Goal: Information Seeking & Learning: Learn about a topic

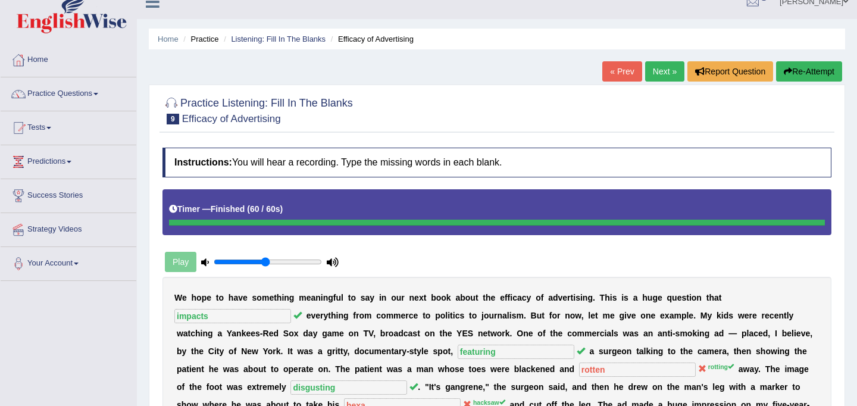
scroll to position [15, 0]
click at [87, 92] on link "Practice Questions" at bounding box center [69, 93] width 136 height 30
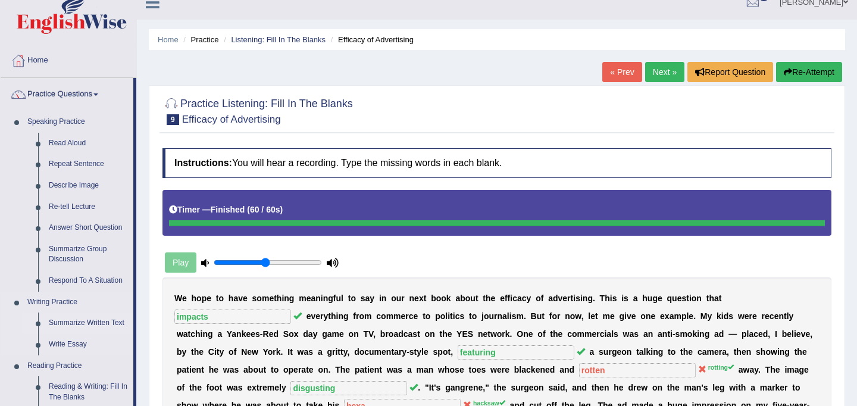
click at [90, 320] on link "Summarize Written Text" at bounding box center [88, 323] width 90 height 21
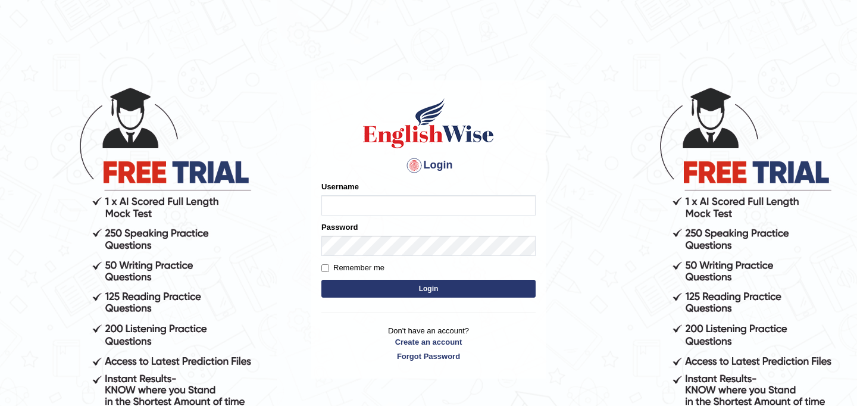
type input "JyotiJ"
click at [385, 282] on button "Login" at bounding box center [429, 289] width 214 height 18
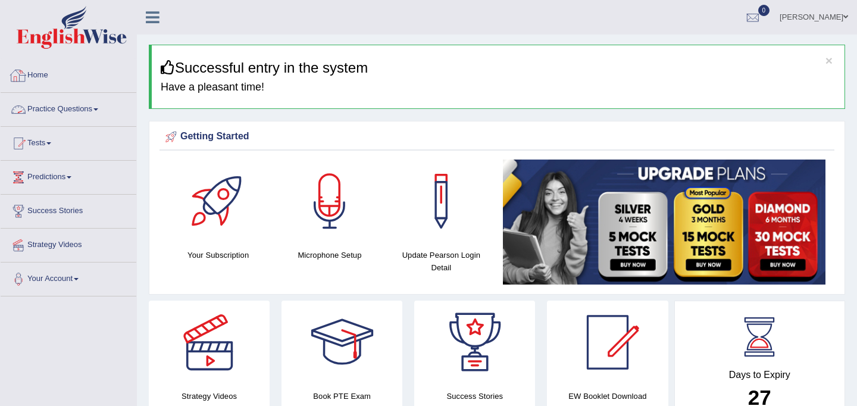
click at [85, 101] on link "Practice Questions" at bounding box center [69, 108] width 136 height 30
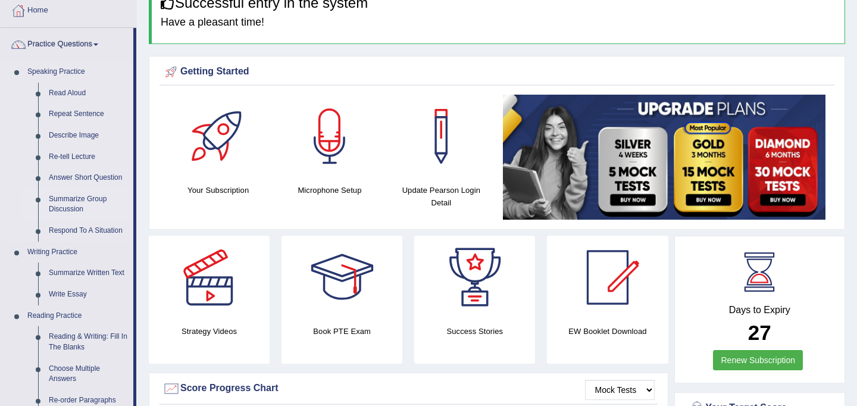
scroll to position [65, 0]
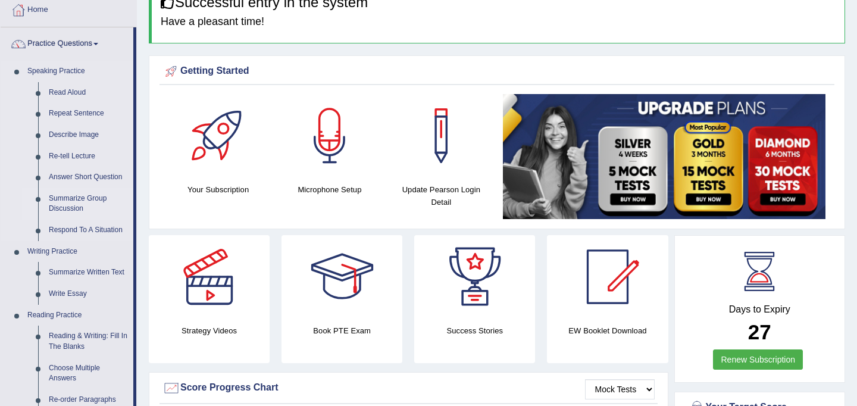
click at [93, 272] on link "Summarize Written Text" at bounding box center [88, 272] width 90 height 21
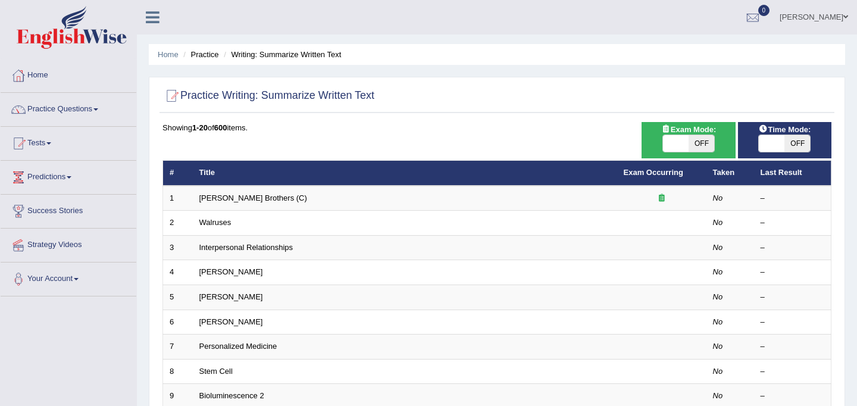
click at [789, 149] on span "OFF" at bounding box center [798, 143] width 26 height 17
checkbox input "true"
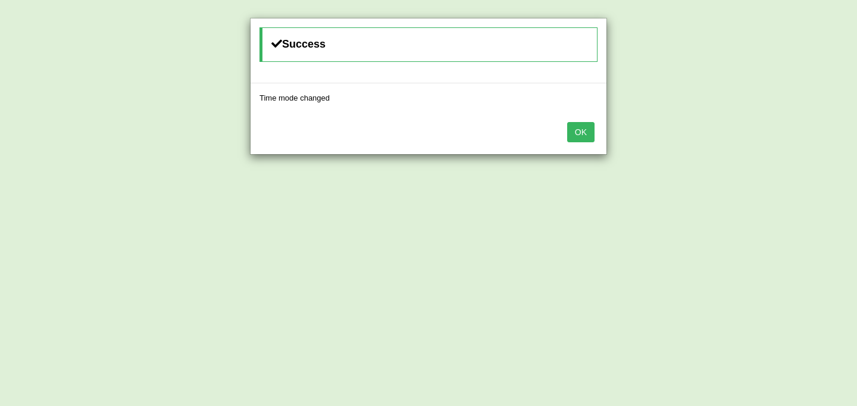
click at [585, 133] on button "OK" at bounding box center [580, 132] width 27 height 20
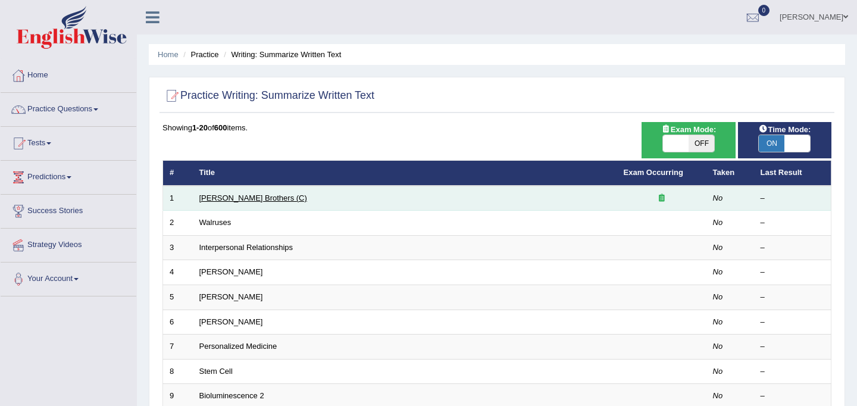
click at [234, 195] on link "Wright Brothers (C)" at bounding box center [253, 198] width 108 height 9
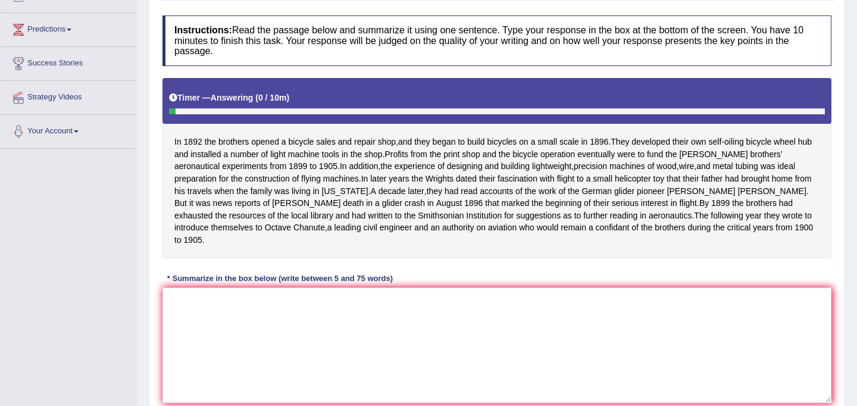
scroll to position [152, 0]
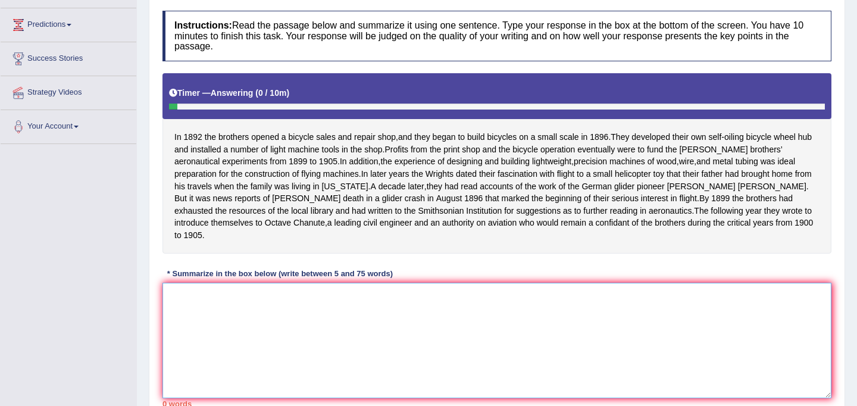
click at [305, 340] on textarea at bounding box center [497, 341] width 669 height 116
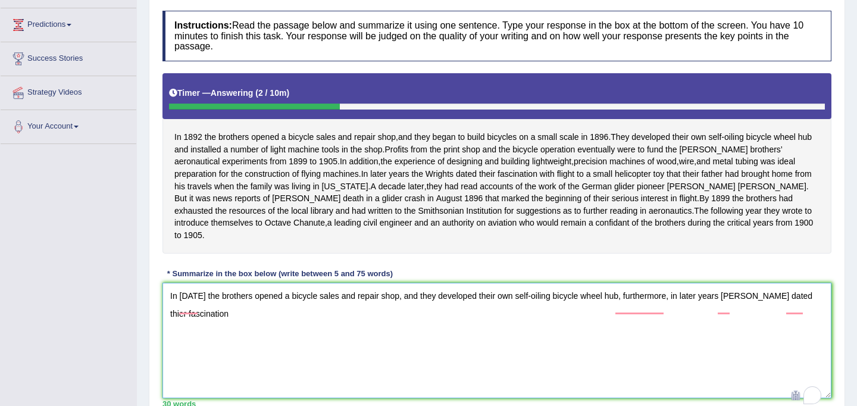
click at [813, 308] on textarea "In 1892 the brothers opened a bicycle sales and repair shop, and they developed…" at bounding box center [497, 341] width 669 height 116
click at [262, 336] on textarea "In 1892 the brothers opened a bicycle sales and repair shop, and they developed…" at bounding box center [497, 341] width 669 height 116
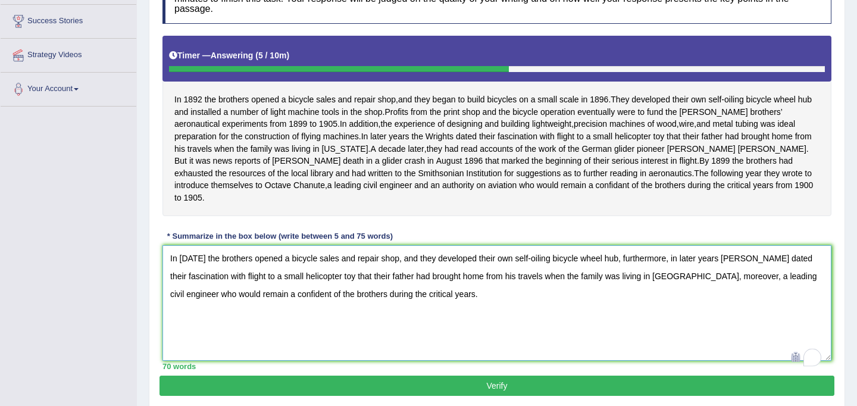
scroll to position [192, 0]
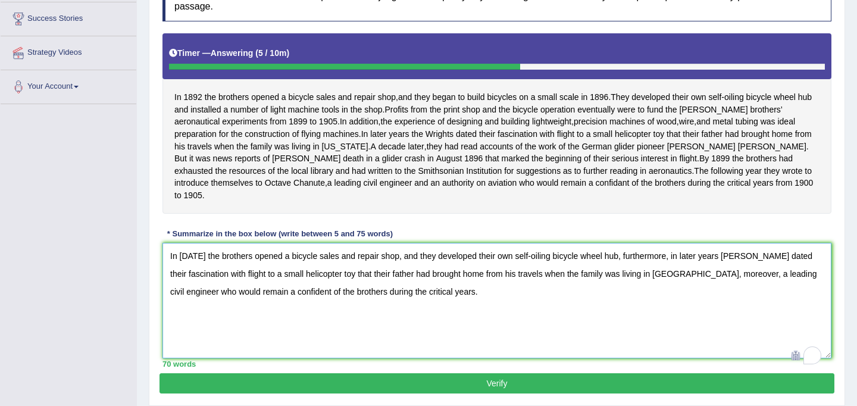
drag, startPoint x: 246, startPoint y: 268, endPoint x: 213, endPoint y: 268, distance: 33.3
click at [213, 268] on textarea "In 1892 the brothers opened a bicycle sales and repair shop, and they developed…" at bounding box center [497, 301] width 669 height 116
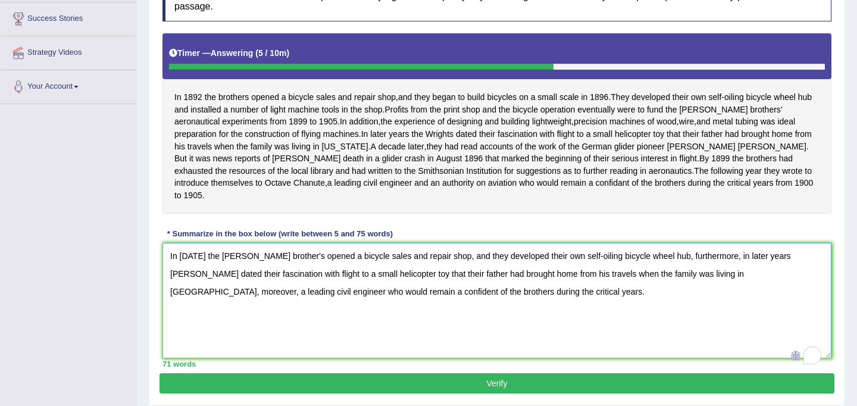
drag, startPoint x: 402, startPoint y: 269, endPoint x: 364, endPoint y: 269, distance: 38.1
click at [364, 269] on textarea "In 1892 the Wright brother's opened a bicycle sales and repair shop, and they d…" at bounding box center [497, 301] width 669 height 116
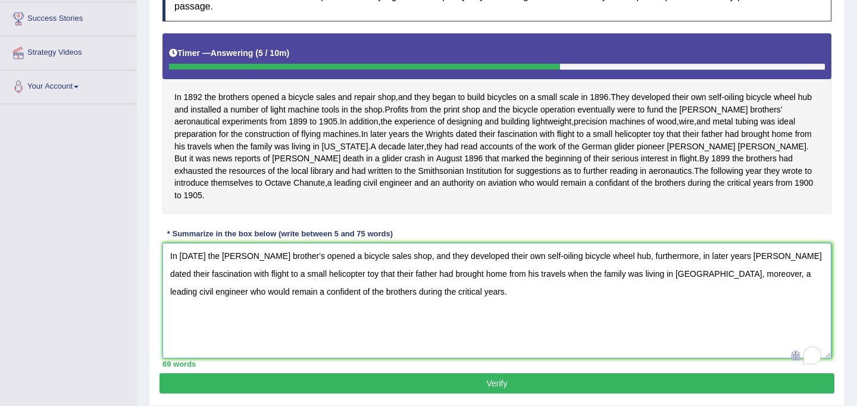
scroll to position [194, 0]
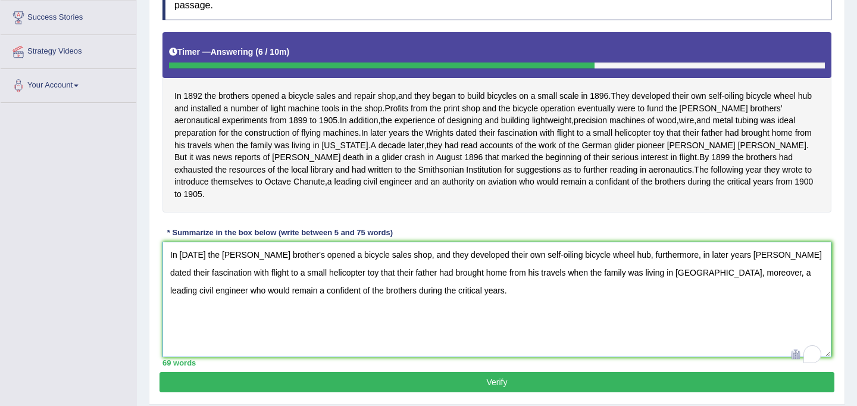
click at [409, 305] on textarea "In 1892 the Wright brother's opened a bicycle sales shop, and they developed th…" at bounding box center [497, 300] width 669 height 116
drag, startPoint x: 344, startPoint y: 287, endPoint x: 567, endPoint y: 280, distance: 223.4
click at [567, 280] on textarea "In 1892 the Wright brother's opened a bicycle sales shop, and they developed th…" at bounding box center [497, 300] width 669 height 116
click at [343, 286] on textarea "In 1892 the Wright brother's opened a bicycle sales shop, and they developed th…" at bounding box center [497, 300] width 669 height 116
drag, startPoint x: 473, startPoint y: 287, endPoint x: 656, endPoint y: 288, distance: 182.2
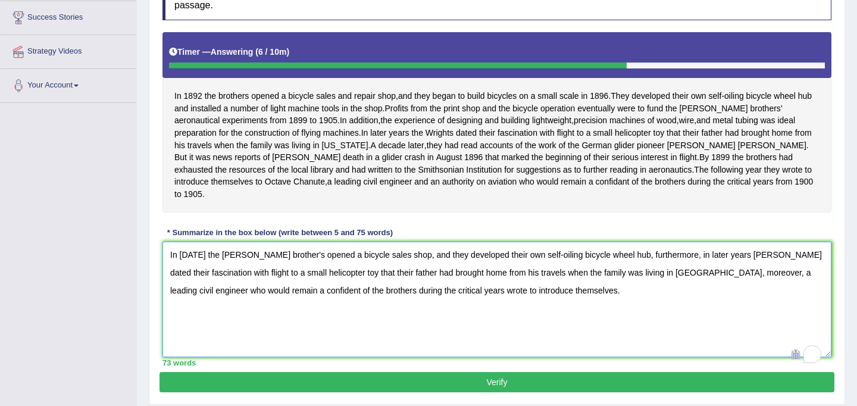
click at [656, 288] on textarea "In 1892 the Wright brother's opened a bicycle sales shop, and they developed th…" at bounding box center [497, 300] width 669 height 116
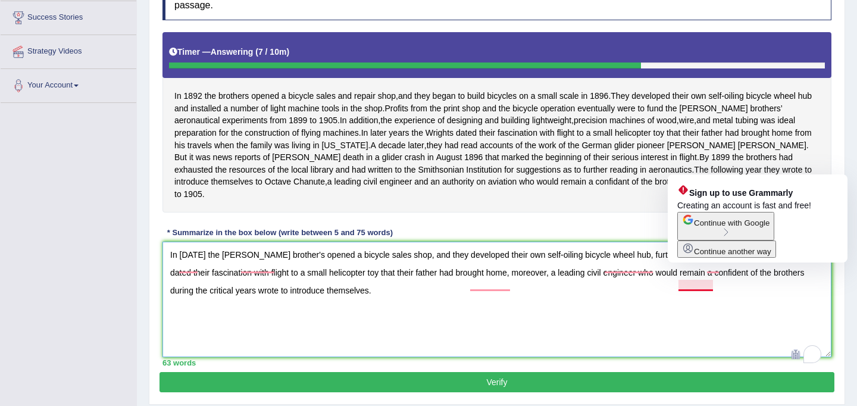
click at [707, 287] on textarea "In 1892 the Wright brother's opened a bicycle sales shop, and they developed th…" at bounding box center [497, 300] width 669 height 116
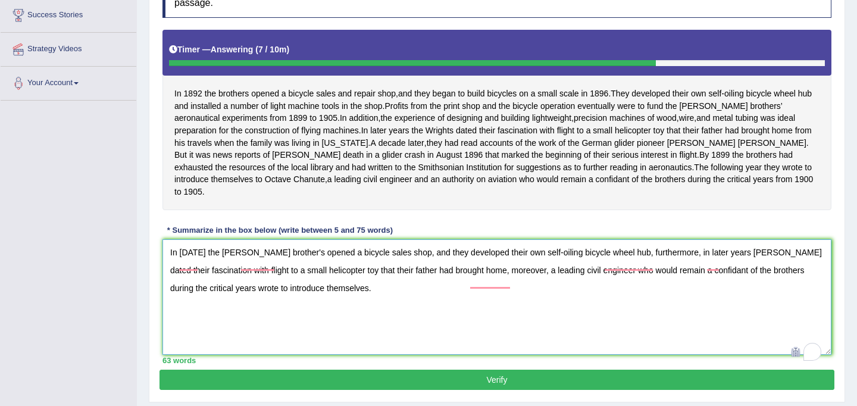
scroll to position [198, 0]
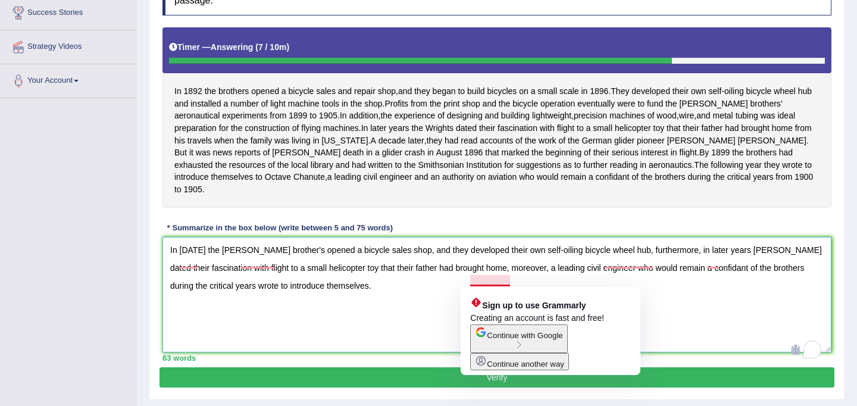
click at [470, 282] on textarea "In 1892 the Wright brother's opened a bicycle sales shop, and they developed th…" at bounding box center [497, 295] width 669 height 116
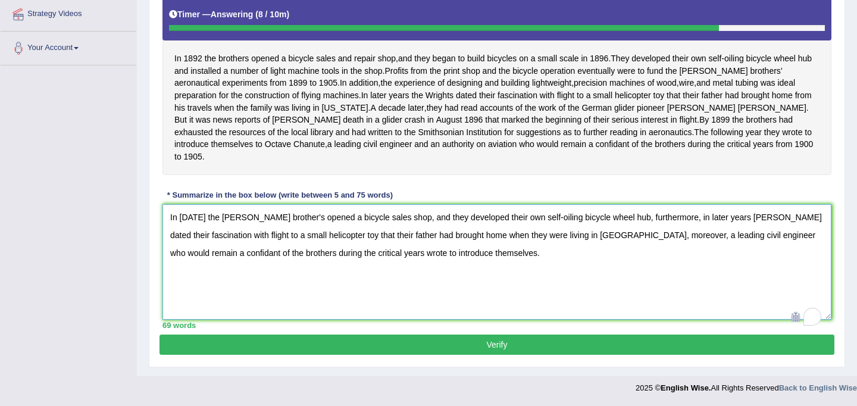
scroll to position [244, 0]
type textarea "In 1892 the Wright brother's opened a bicycle sales shop, and they developed th…"
click at [562, 346] on button "Verify" at bounding box center [497, 345] width 675 height 20
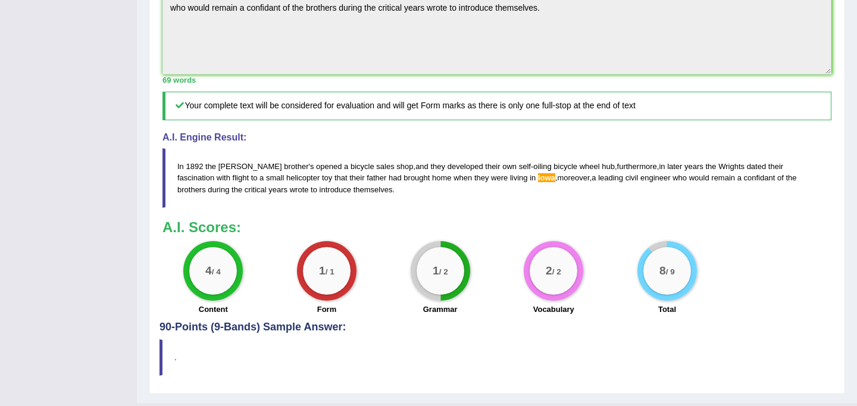
scroll to position [402, 0]
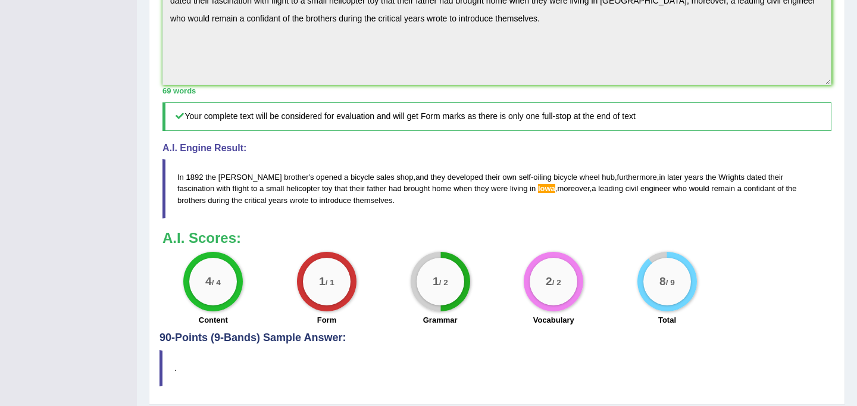
click at [538, 193] on span "lowa" at bounding box center [546, 188] width 17 height 9
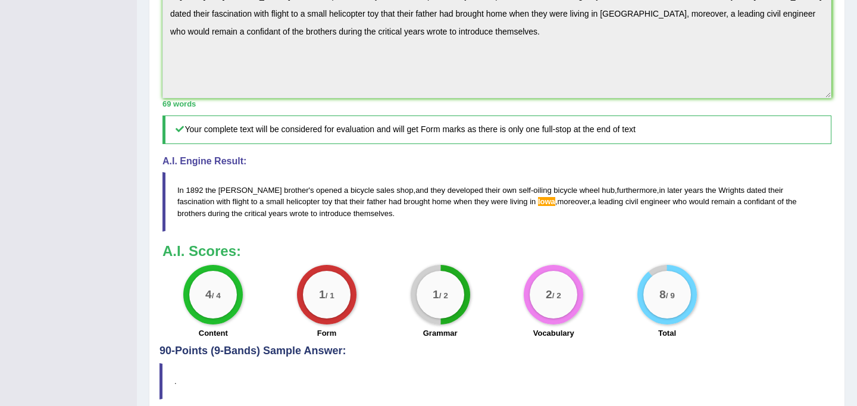
scroll to position [393, 0]
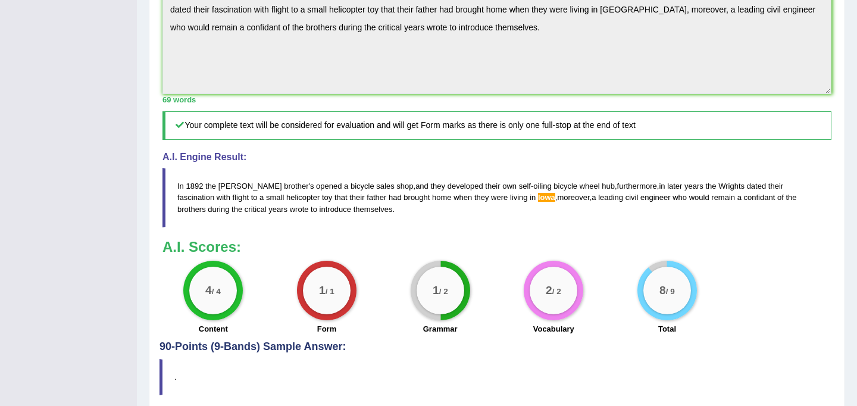
click at [538, 202] on span "lowa" at bounding box center [546, 197] width 17 height 9
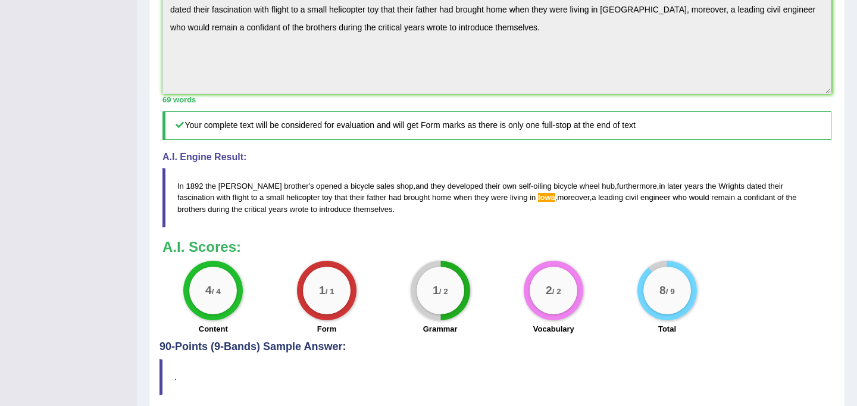
scroll to position [452, 0]
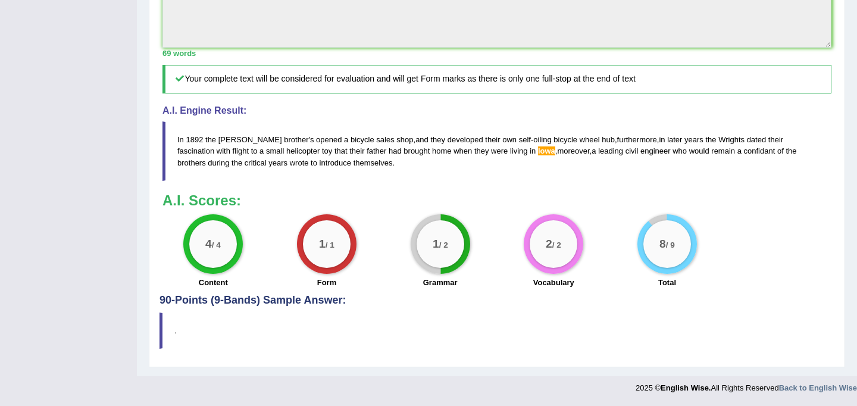
click at [538, 147] on span "lowa" at bounding box center [546, 150] width 17 height 9
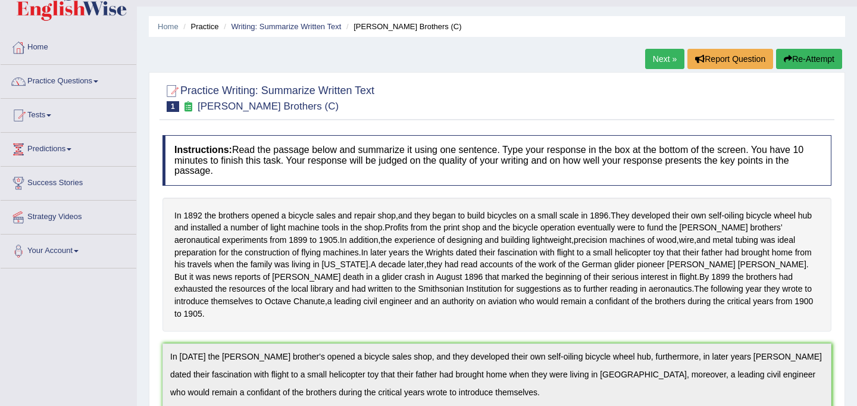
scroll to position [0, 0]
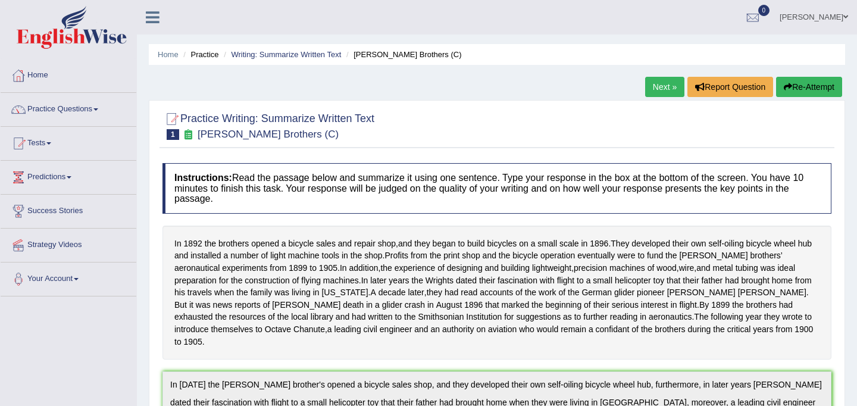
click at [828, 87] on button "Re-Attempt" at bounding box center [809, 87] width 66 height 20
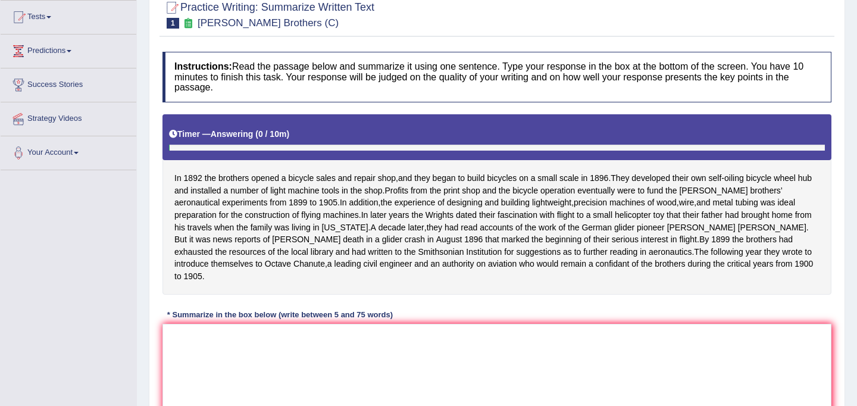
scroll to position [258, 0]
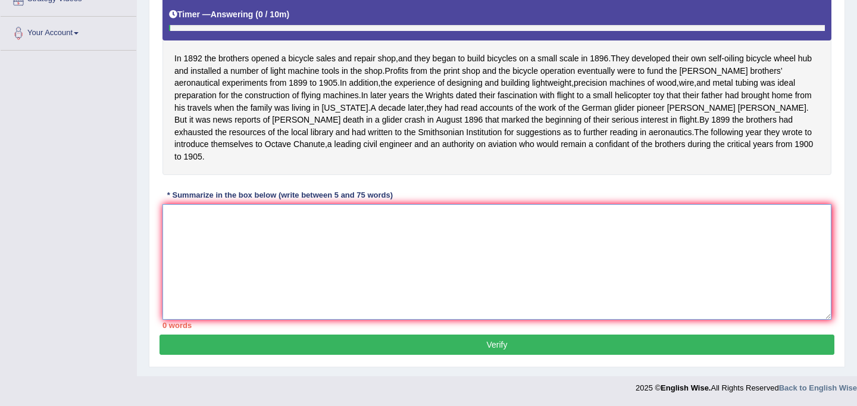
click at [472, 252] on textarea at bounding box center [497, 262] width 669 height 116
paste textarea "In 1892 the Wright brother's opened a bicycle sales shop, and they developed th…"
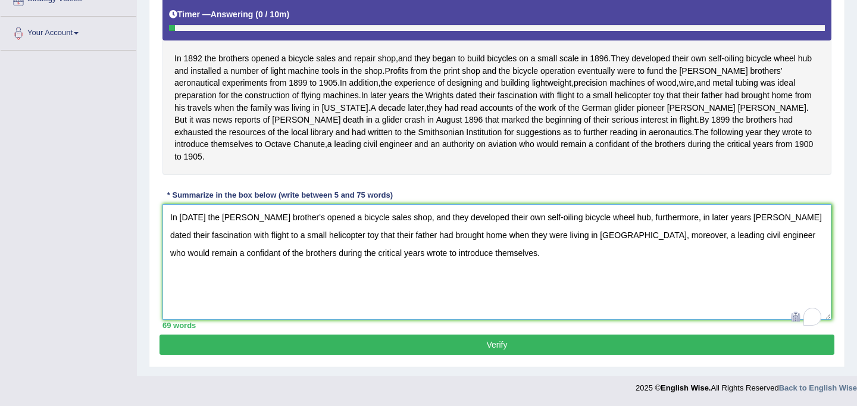
click at [567, 235] on textarea "In 1892 the Wright brother's opened a bicycle sales shop, and they developed th…" at bounding box center [497, 262] width 669 height 116
type textarea "In 1892 the Wright brother's opened a bicycle sales shop, and they developed th…"
click at [482, 339] on button "Verify" at bounding box center [497, 345] width 675 height 20
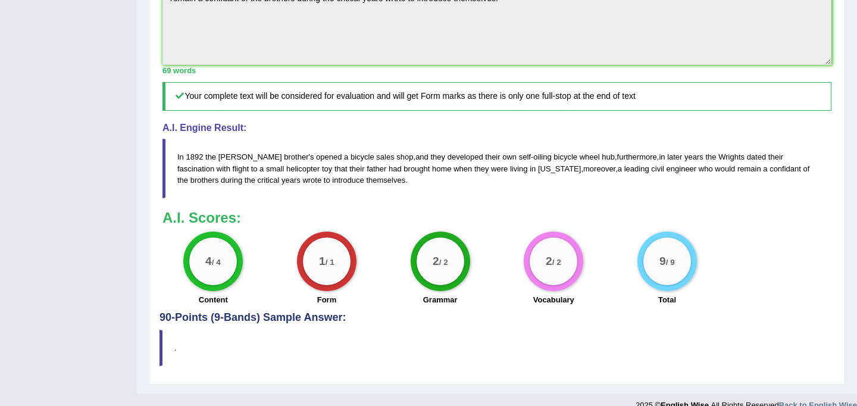
scroll to position [458, 0]
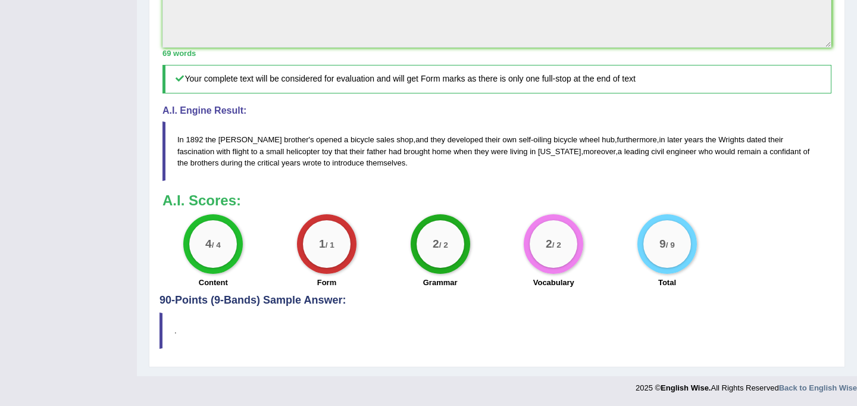
click at [322, 301] on h4 "90-Points (9-Bands) Sample Answer:" at bounding box center [497, 11] width 675 height 592
click at [159, 326] on div "Practice Writing: Summarize Written Text 1 Wright Brothers (C) Instructions: Re…" at bounding box center [497, 14] width 697 height 707
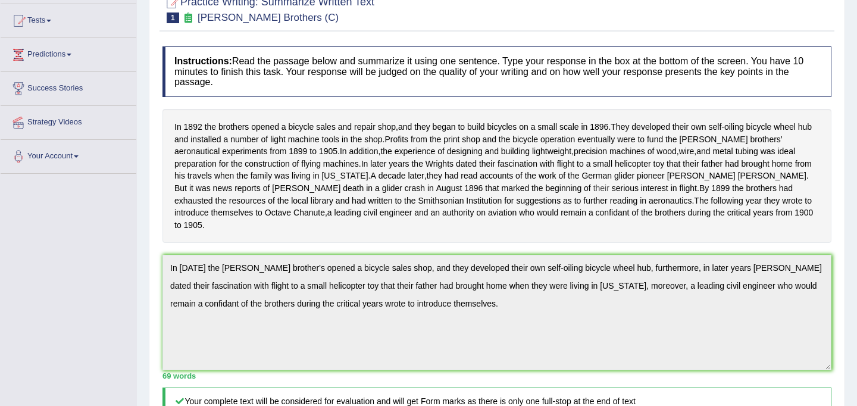
scroll to position [0, 0]
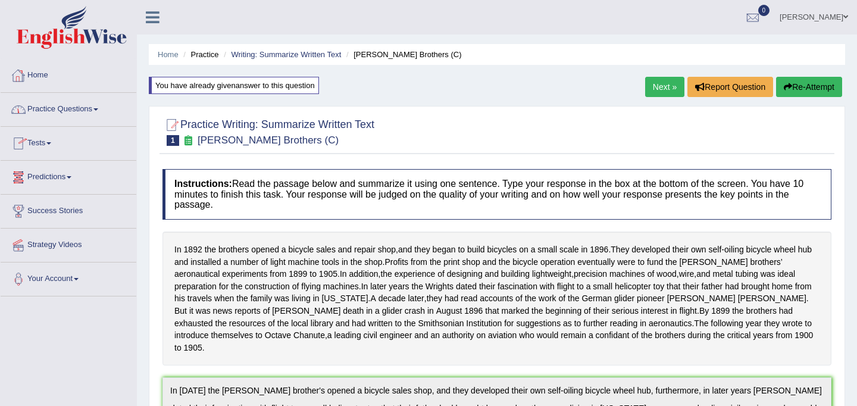
click at [80, 105] on link "Practice Questions" at bounding box center [69, 108] width 136 height 30
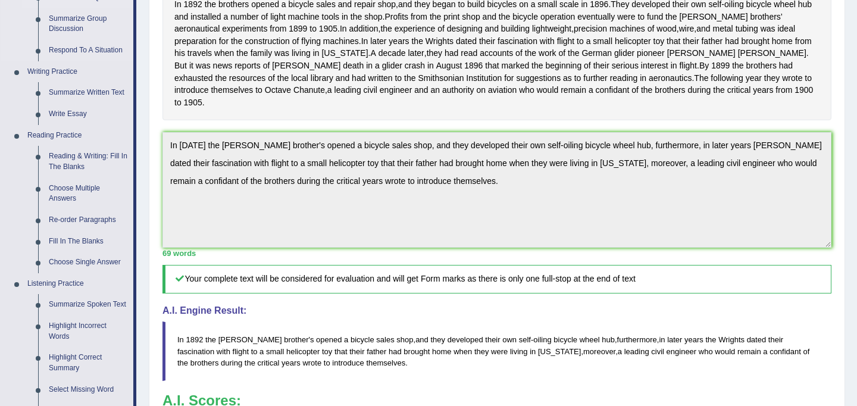
scroll to position [258, 0]
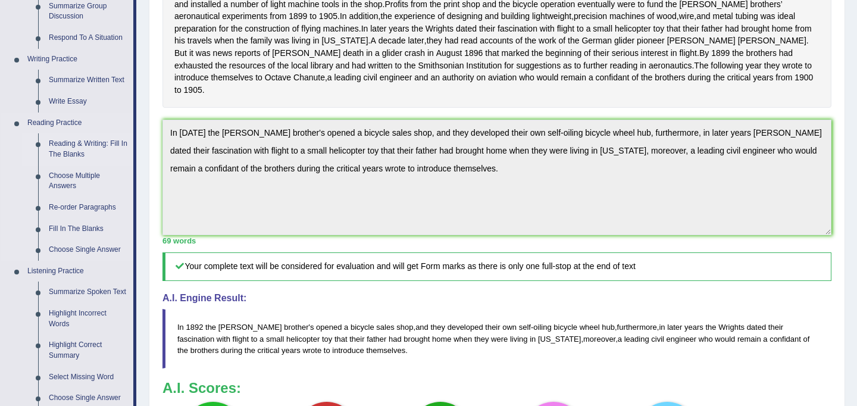
click at [94, 143] on link "Reading & Writing: Fill In The Blanks" at bounding box center [88, 149] width 90 height 32
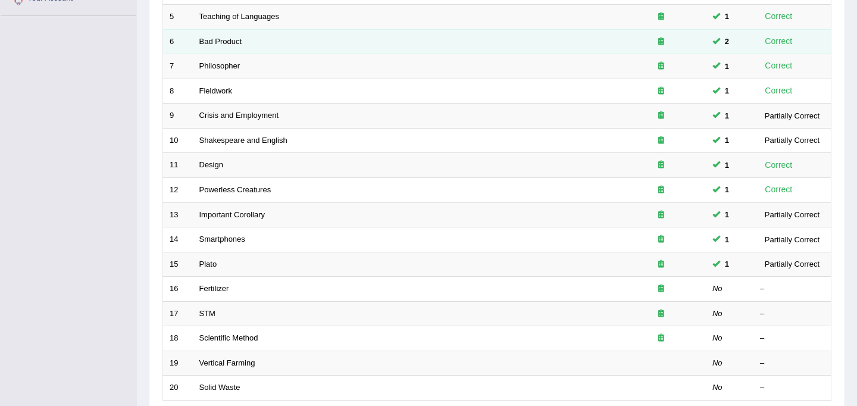
scroll to position [283, 0]
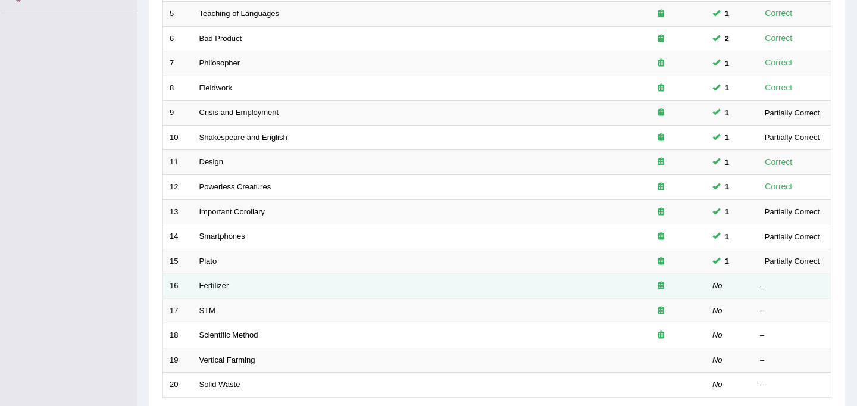
click at [232, 289] on td "Fertilizer" at bounding box center [405, 286] width 424 height 25
click at [217, 288] on link "Fertilizer" at bounding box center [214, 285] width 30 height 9
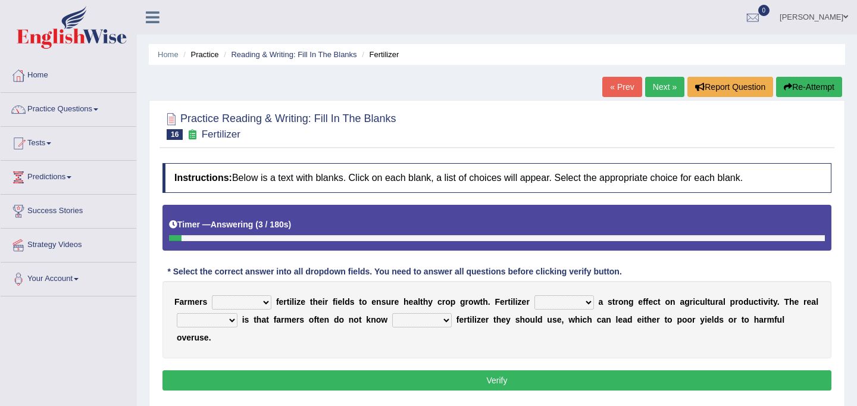
click at [266, 299] on select "must should need can" at bounding box center [242, 302] width 60 height 14
select select "must"
click at [212, 295] on select "must should need can" at bounding box center [242, 302] width 60 height 14
click at [590, 301] on select "has had have having" at bounding box center [565, 302] width 60 height 14
select select "has"
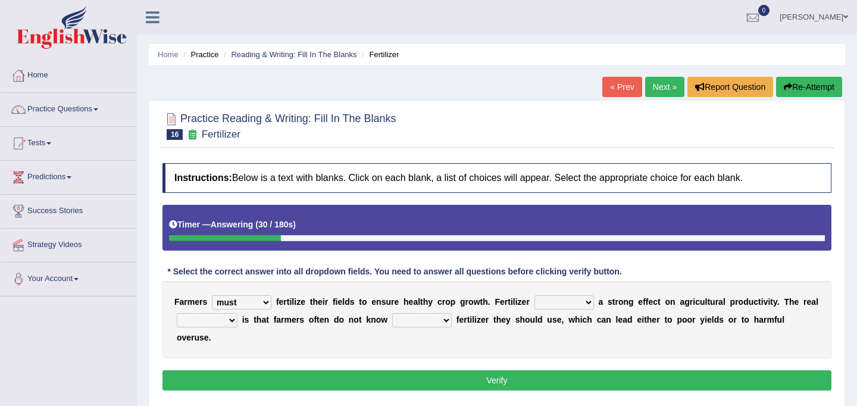
click at [535, 295] on select "has had have having" at bounding box center [565, 302] width 60 height 14
click at [233, 322] on select "problem question conclusion answer" at bounding box center [207, 320] width 61 height 14
select select "problem"
click at [177, 313] on select "problem question conclusion answer" at bounding box center [207, 320] width 61 height 14
click at [447, 322] on select "how much how many however so much" at bounding box center [422, 320] width 60 height 14
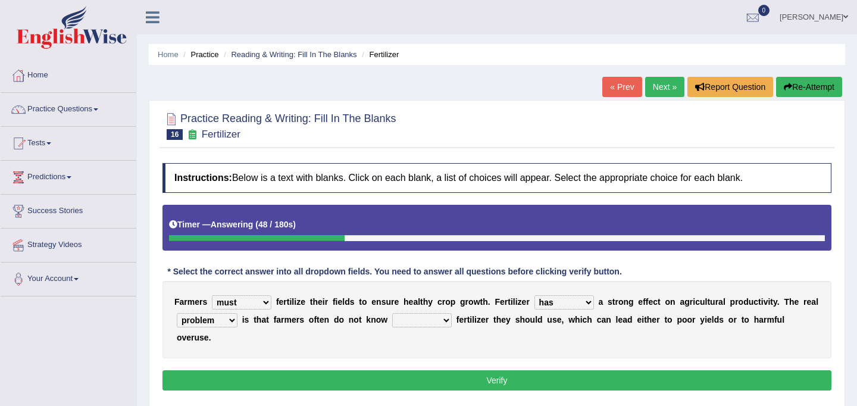
select select "how much"
click at [392, 313] on select "how much how many however so much" at bounding box center [422, 320] width 60 height 14
click at [489, 372] on button "Verify" at bounding box center [497, 380] width 669 height 20
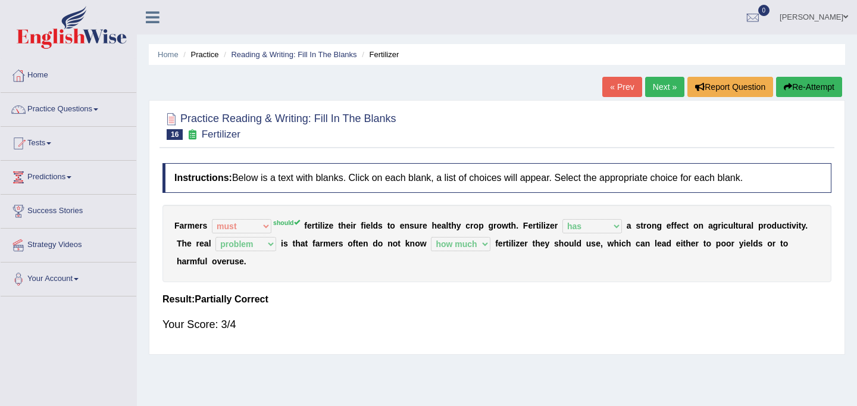
click at [663, 89] on link "Next »" at bounding box center [664, 87] width 39 height 20
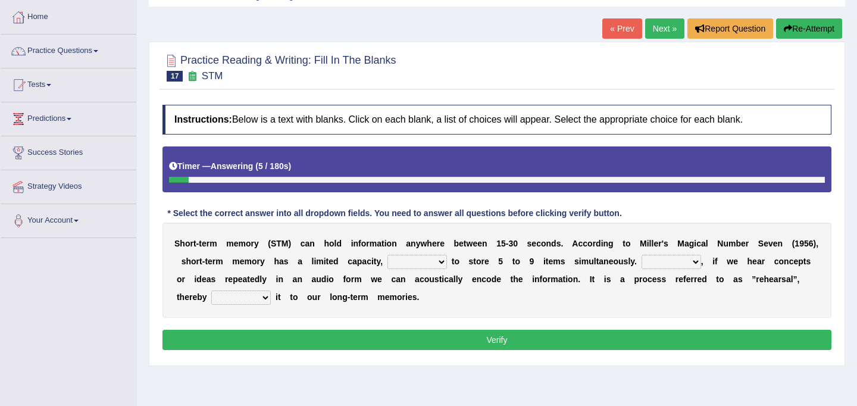
scroll to position [59, 0]
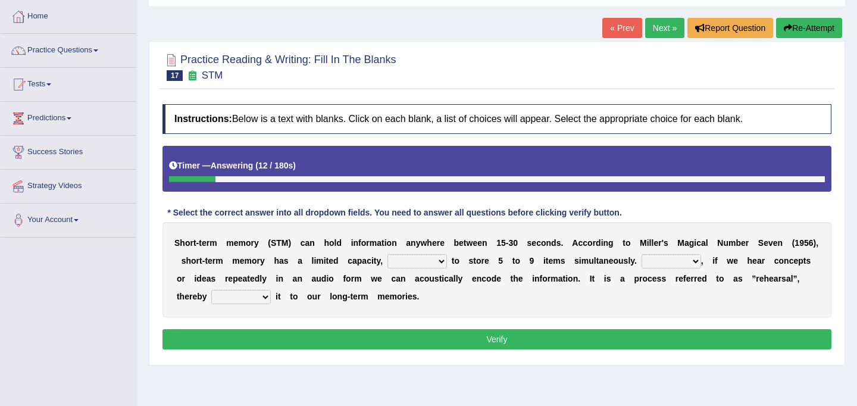
click at [447, 260] on select "being able is able be able unable" at bounding box center [418, 261] width 60 height 14
select select "being able"
click at [419, 254] on select "being able is able be able unable" at bounding box center [418, 261] width 60 height 14
click at [701, 263] on select "However So Moreover Therefore" at bounding box center [672, 261] width 60 height 14
select select "However"
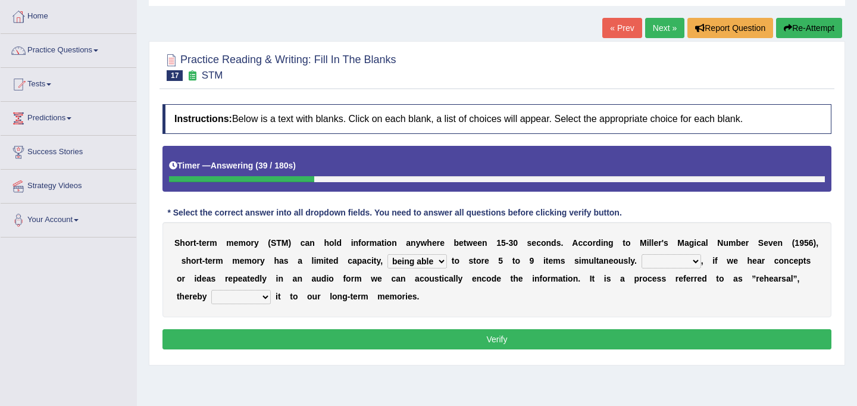
click at [672, 254] on select "However So Moreover Therefore" at bounding box center [672, 261] width 60 height 14
click at [271, 301] on select "commit commits commiting commited" at bounding box center [241, 297] width 60 height 14
select select "commiting"
click at [267, 290] on select "commit commits commiting commited" at bounding box center [241, 297] width 60 height 14
click at [347, 336] on button "Verify" at bounding box center [497, 339] width 669 height 20
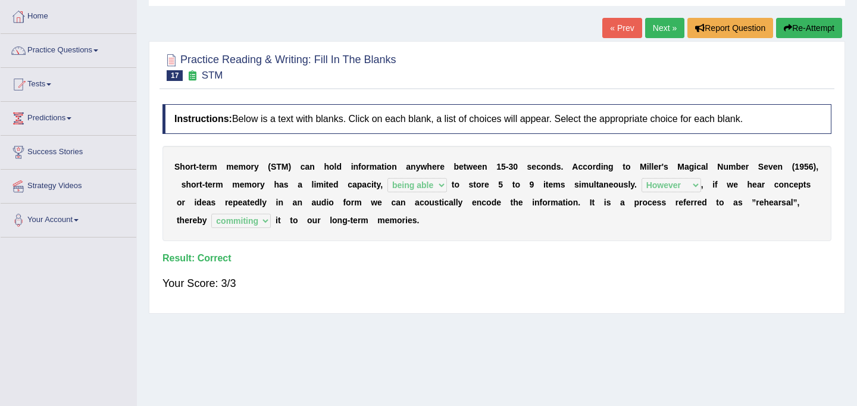
click at [651, 26] on link "Next »" at bounding box center [664, 28] width 39 height 20
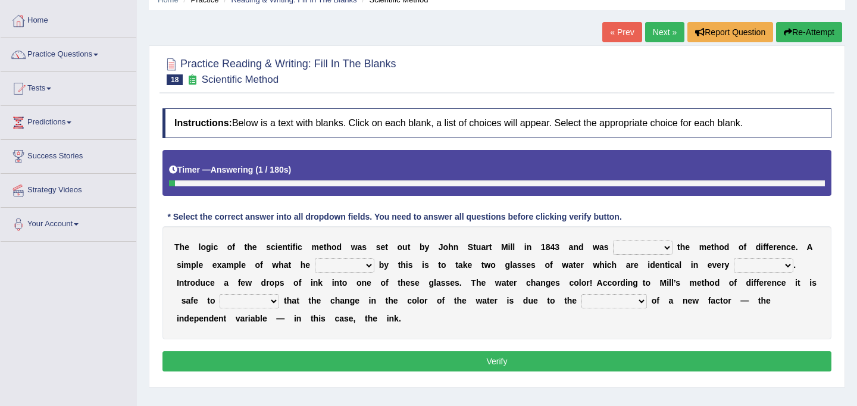
scroll to position [59, 0]
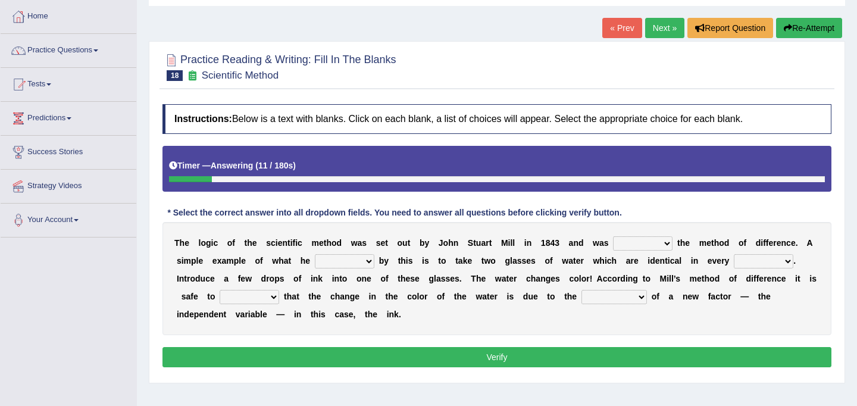
click at [667, 245] on select "pointed claimed demanded named" at bounding box center [643, 243] width 60 height 14
select select "named"
click at [613, 236] on select "pointed claimed demanded named" at bounding box center [643, 243] width 60 height 14
click at [369, 258] on select "capped charged found meant" at bounding box center [345, 261] width 60 height 14
select select "meant"
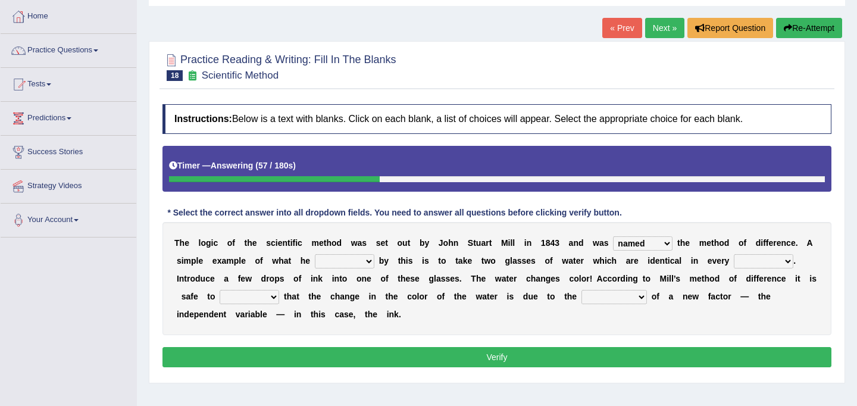
click at [315, 254] on select "capped charged found meant" at bounding box center [345, 261] width 60 height 14
click at [790, 261] on select "thought identity measure respect" at bounding box center [764, 261] width 60 height 14
select select "measure"
click at [735, 254] on select "thought identity measure respect" at bounding box center [764, 261] width 60 height 14
click at [787, 262] on select "thought identity measure respect" at bounding box center [764, 261] width 60 height 14
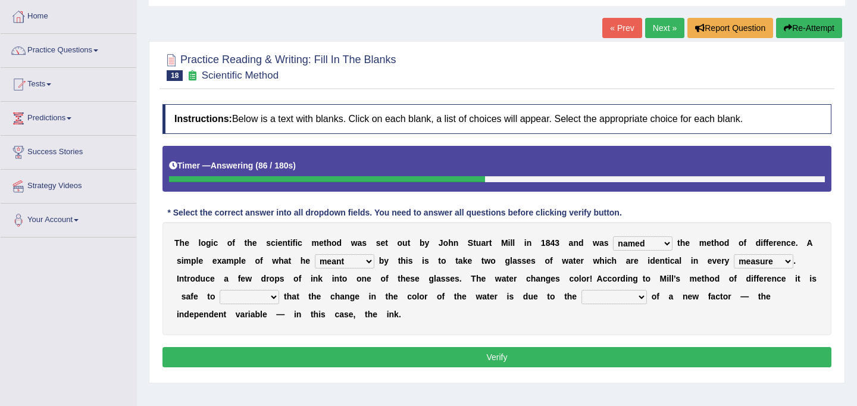
click at [273, 297] on select "assume discuss prefer acclaim" at bounding box center [250, 297] width 60 height 14
select select "discuss"
click at [220, 290] on select "assume discuss prefer acclaim" at bounding box center [250, 297] width 60 height 14
click at [639, 298] on select "introduction magnitude preparation purification" at bounding box center [614, 297] width 65 height 14
select select "introduction"
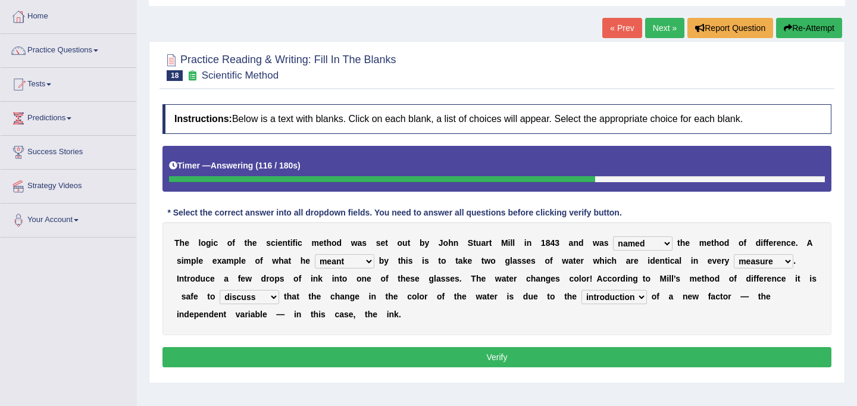
click at [583, 290] on select "introduction magnitude preparation purification" at bounding box center [614, 297] width 65 height 14
click at [276, 293] on select "assume discuss prefer acclaim" at bounding box center [250, 297] width 60 height 14
click at [600, 357] on button "Verify" at bounding box center [497, 357] width 669 height 20
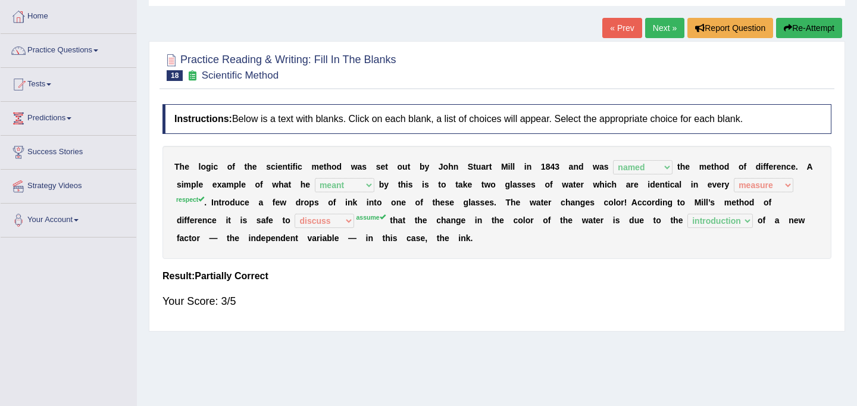
click at [813, 28] on button "Re-Attempt" at bounding box center [809, 28] width 66 height 20
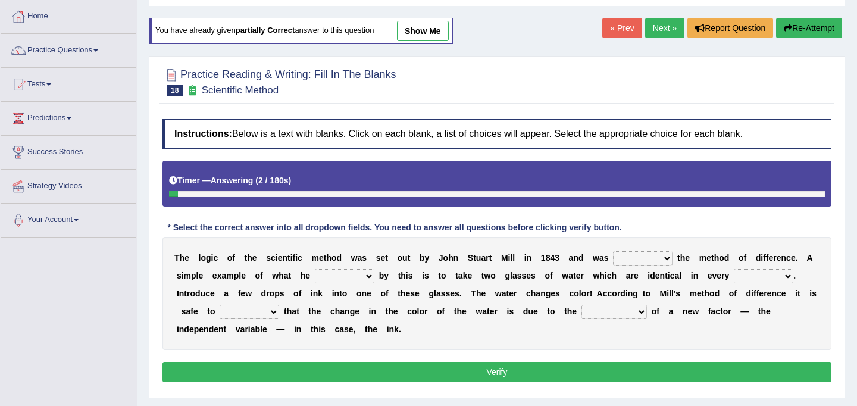
click at [669, 259] on select "pointed claimed demanded named" at bounding box center [643, 258] width 60 height 14
select select "named"
click at [613, 251] on select "pointed claimed demanded named" at bounding box center [643, 258] width 60 height 14
click at [369, 277] on select "capped charged found meant" at bounding box center [345, 276] width 60 height 14
select select "meant"
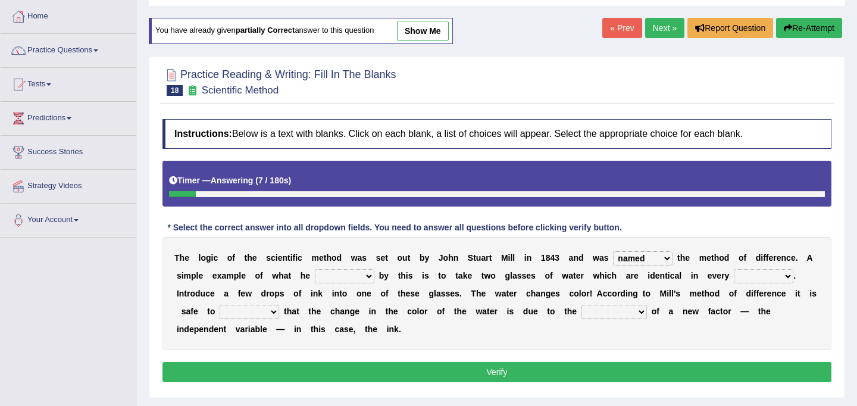
click at [315, 269] on select "capped charged found meant" at bounding box center [345, 276] width 60 height 14
click at [791, 276] on select "thought identity measure respect" at bounding box center [764, 276] width 60 height 14
select select "respect"
click at [735, 269] on select "thought identity measure respect" at bounding box center [764, 276] width 60 height 14
click at [273, 314] on select "assume discuss prefer acclaim" at bounding box center [250, 312] width 60 height 14
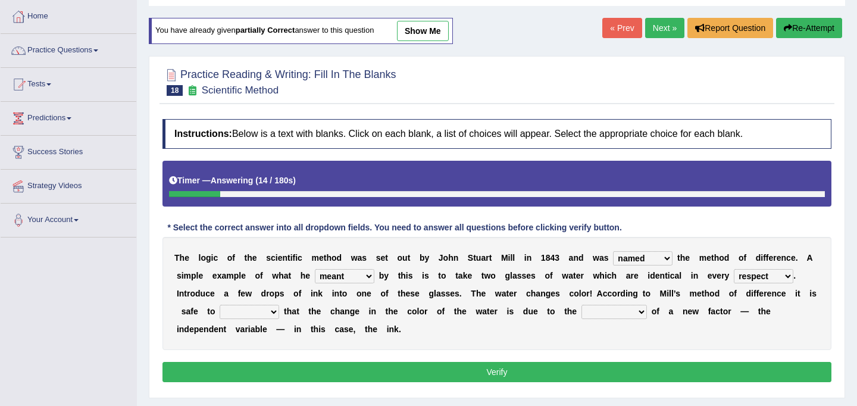
select select "assume"
click at [220, 305] on select "assume discuss prefer acclaim" at bounding box center [250, 312] width 60 height 14
click at [644, 314] on select "introduction magnitude preparation purification" at bounding box center [614, 312] width 65 height 14
select select "introduction"
click at [583, 305] on select "introduction magnitude preparation purification" at bounding box center [614, 312] width 65 height 14
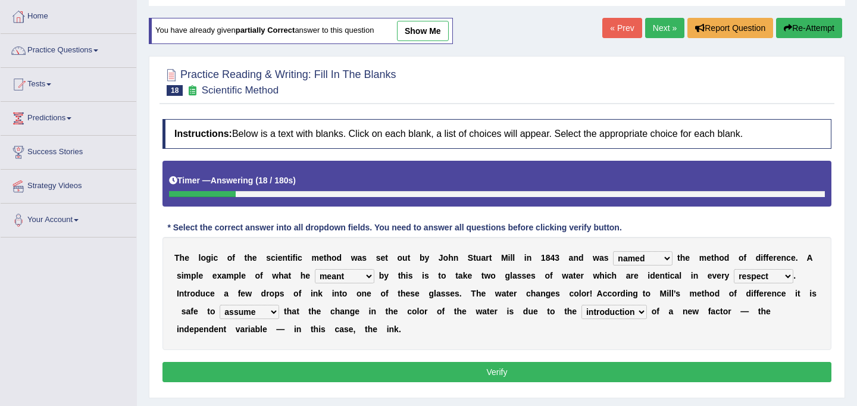
click at [590, 374] on button "Verify" at bounding box center [497, 372] width 669 height 20
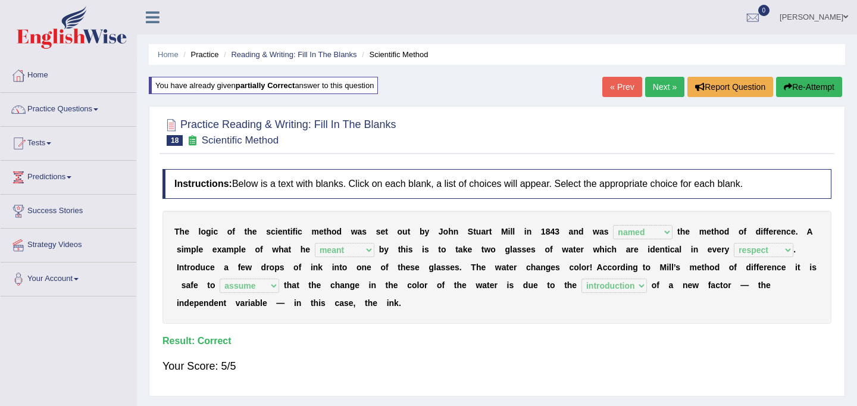
click at [652, 90] on link "Next »" at bounding box center [664, 87] width 39 height 20
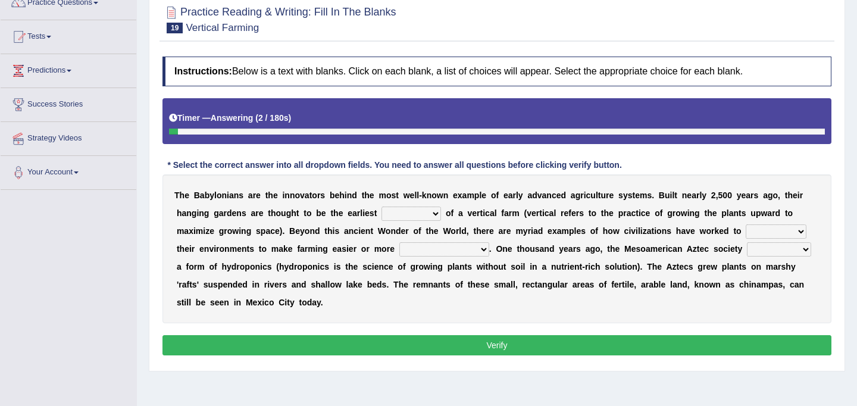
scroll to position [106, 0]
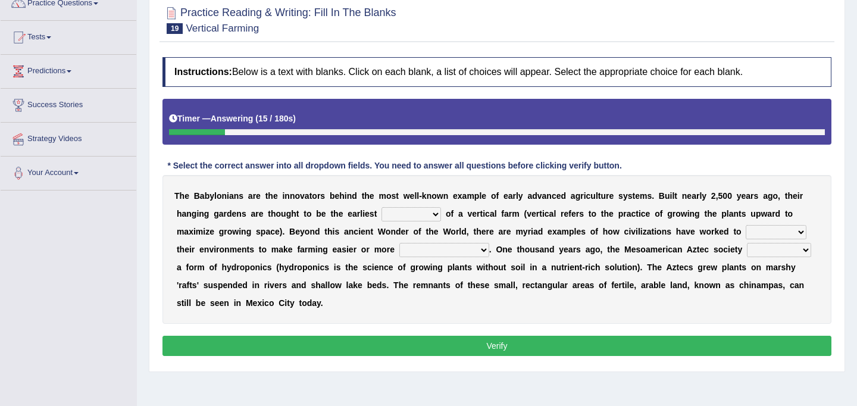
click at [435, 214] on select "prototype failure discredit protocol" at bounding box center [412, 214] width 60 height 14
select select "prototype"
click at [382, 207] on select "prototype failure discredit protocol" at bounding box center [412, 214] width 60 height 14
click at [799, 233] on select "manipulate escape respect disarrange" at bounding box center [776, 232] width 61 height 14
select select "respect"
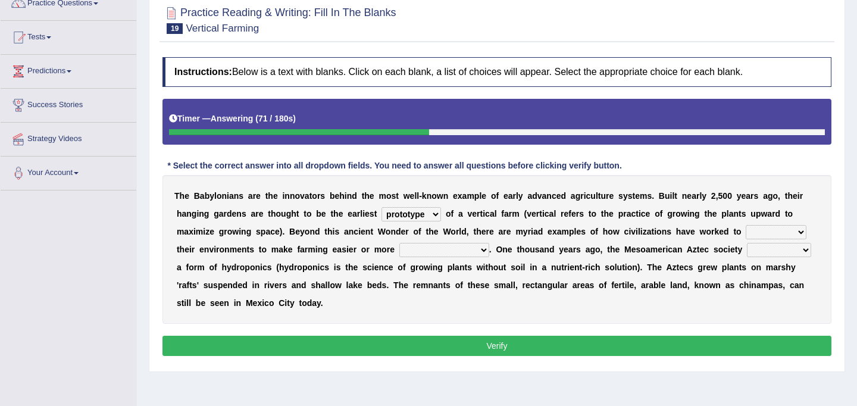
click at [746, 225] on select "manipulate escape respect disarrange" at bounding box center [776, 232] width 61 height 14
click at [485, 249] on select "productive constructive connective counterproductive" at bounding box center [445, 250] width 90 height 14
select select "productive"
click at [400, 243] on select "productive constructive connective counterproductive" at bounding box center [445, 250] width 90 height 14
click at [809, 251] on select "domineered volunteered pioneered engineered" at bounding box center [779, 250] width 64 height 14
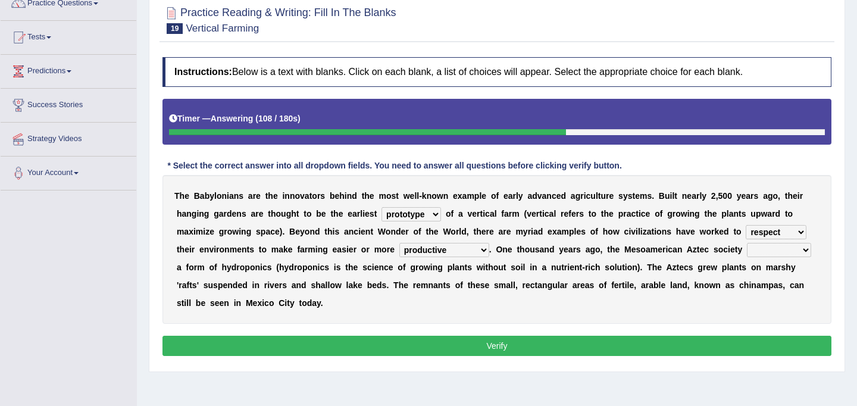
select select "engineered"
click at [748, 243] on select "domineered volunteered pioneered engineered" at bounding box center [779, 250] width 64 height 14
click at [652, 339] on button "Verify" at bounding box center [497, 346] width 669 height 20
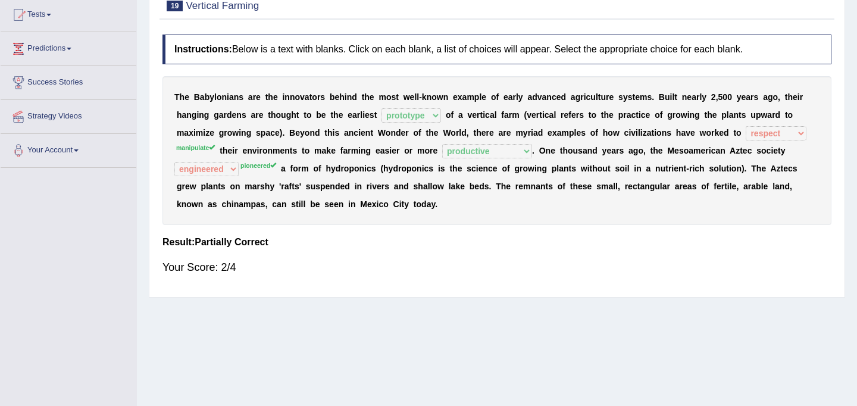
scroll to position [125, 0]
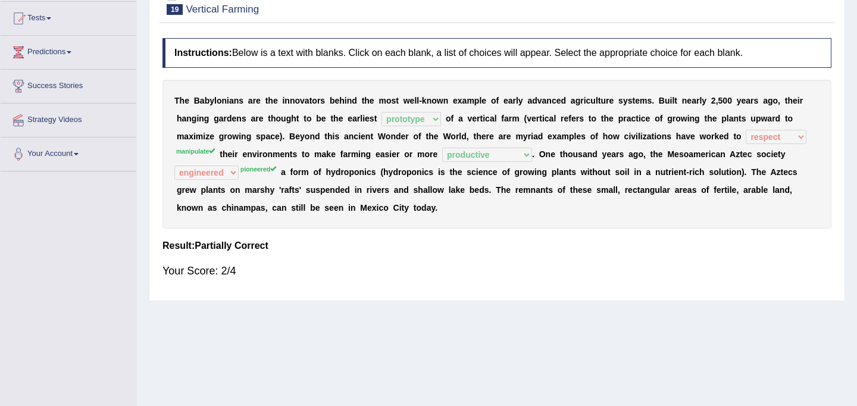
drag, startPoint x: 245, startPoint y: 169, endPoint x: 298, endPoint y: 171, distance: 52.4
click at [298, 171] on div "T h e B a b y l o n i a n s a r e t h e i n n o v a t o r s b e h i n d t h e m…" at bounding box center [497, 154] width 669 height 149
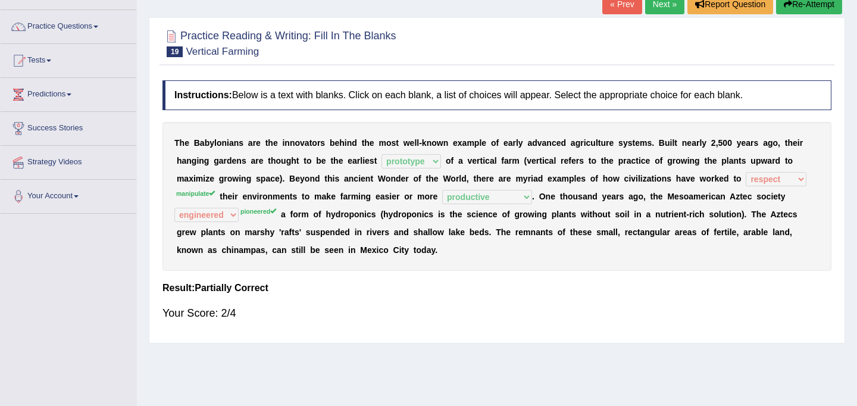
scroll to position [0, 0]
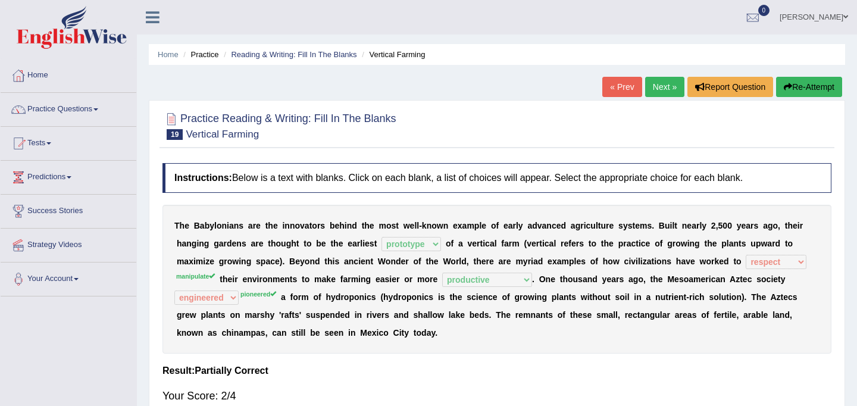
click at [656, 86] on link "Next »" at bounding box center [664, 87] width 39 height 20
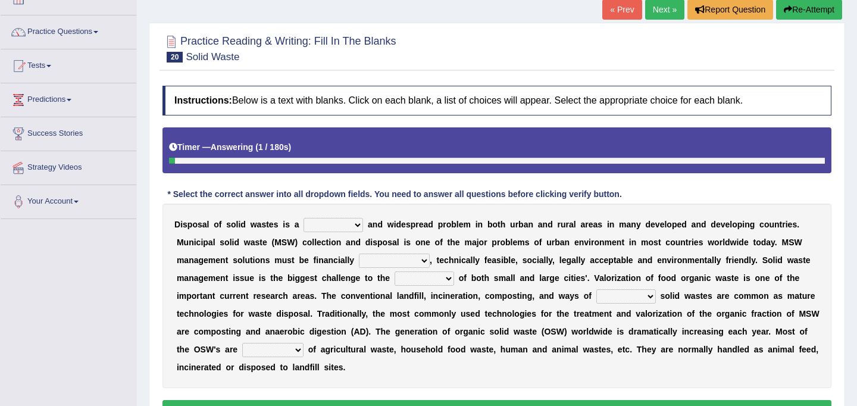
scroll to position [132, 0]
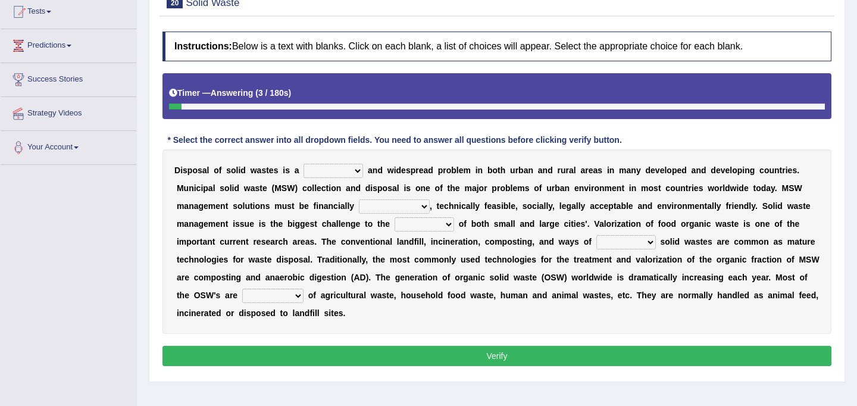
click at [358, 168] on select "slanting stinging stalling shafting" at bounding box center [334, 171] width 60 height 14
select select "slanting"
click at [304, 164] on select "slanting stinging stalling shafting" at bounding box center [334, 171] width 60 height 14
click at [423, 207] on select "unattainable sustainable objectionable treasonable" at bounding box center [394, 206] width 71 height 14
select select "sustainable"
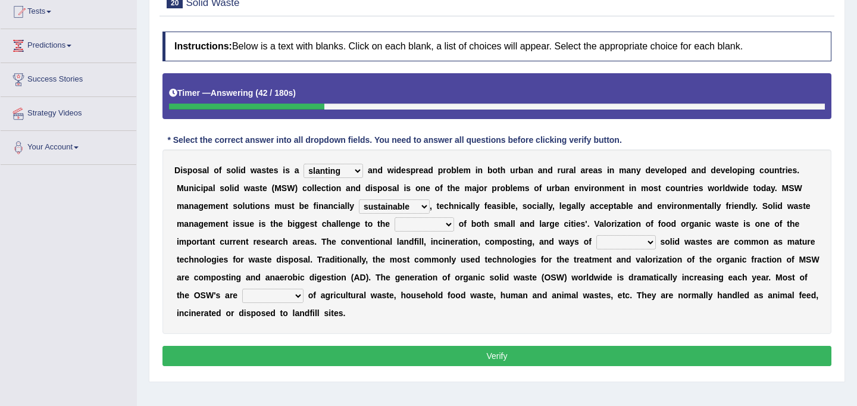
click at [359, 199] on select "unattainable sustainable objectionable treasonable" at bounding box center [394, 206] width 71 height 14
click at [450, 224] on select "plants culture authorities history" at bounding box center [425, 224] width 60 height 14
select select "authorities"
click at [395, 217] on select "plants culture authorities history" at bounding box center [425, 224] width 60 height 14
click at [651, 242] on select "reserving preserving deserving handling" at bounding box center [627, 242] width 60 height 14
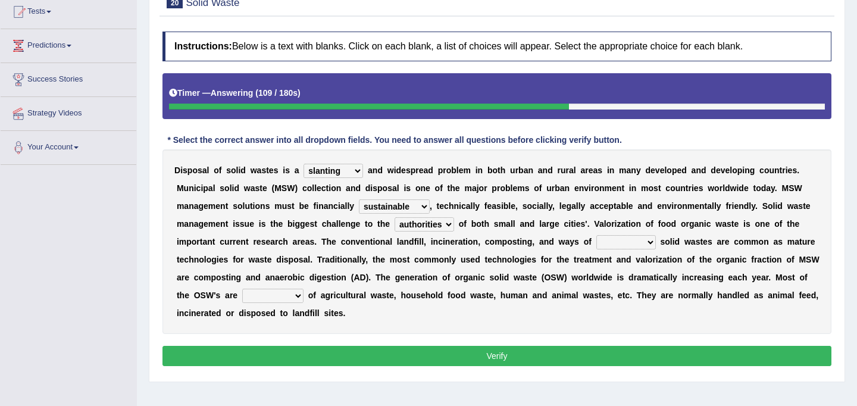
select select "handling"
click at [597, 235] on select "reserving preserving deserving handling" at bounding box center [627, 242] width 60 height 14
click at [300, 300] on select "composed disposed composing disposing" at bounding box center [272, 296] width 61 height 14
select select "composed"
click at [242, 289] on select "composed disposed composing disposing" at bounding box center [272, 296] width 61 height 14
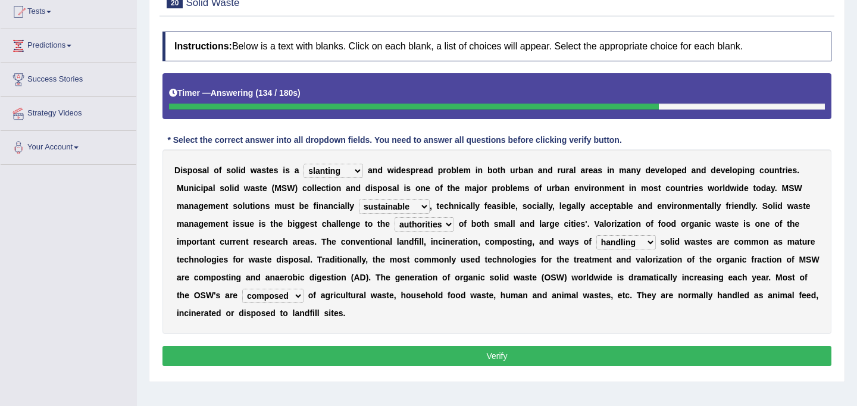
click at [430, 355] on button "Verify" at bounding box center [497, 356] width 669 height 20
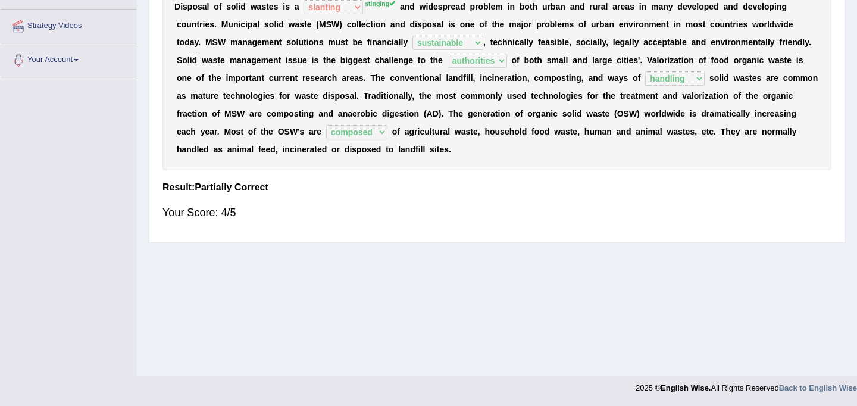
scroll to position [213, 0]
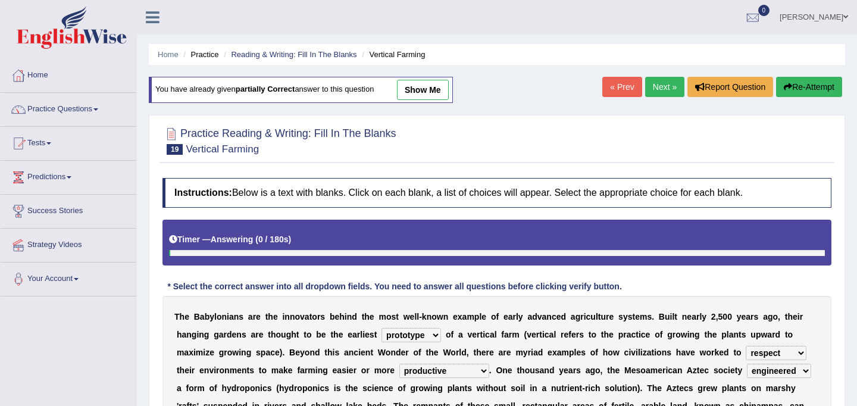
select select "prototype"
select select "respect"
select select "productive"
select select "engineered"
click at [650, 83] on link "Next »" at bounding box center [664, 87] width 39 height 20
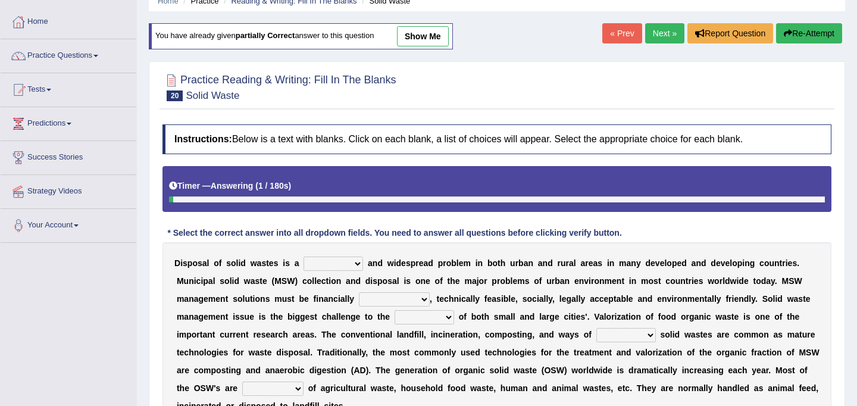
scroll to position [57, 0]
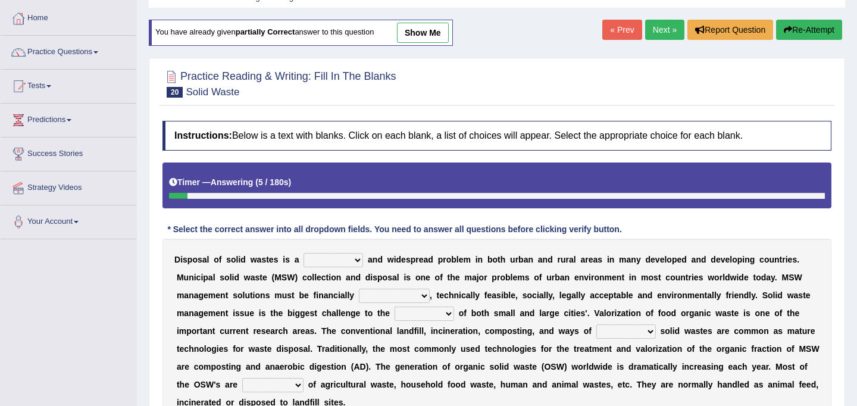
click at [656, 29] on link "Next »" at bounding box center [664, 30] width 39 height 20
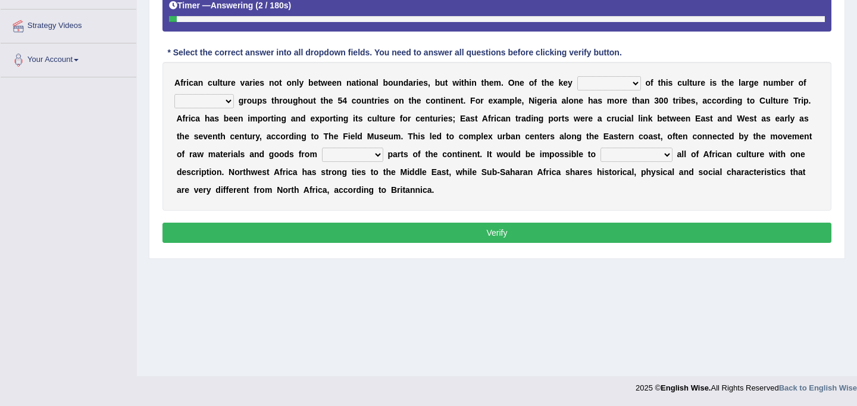
scroll to position [197, 0]
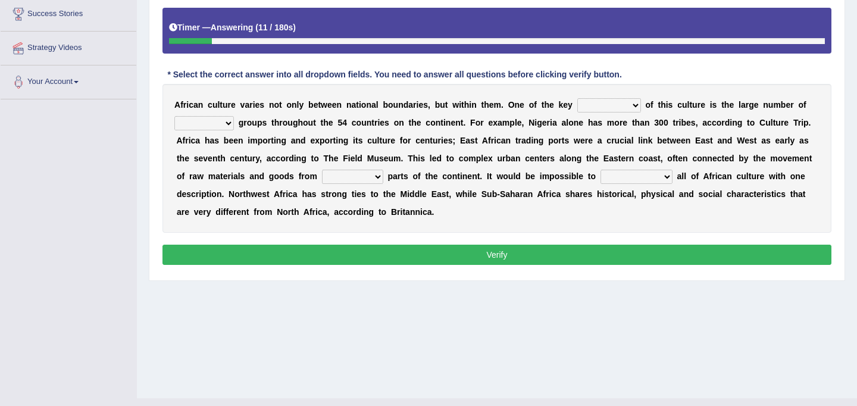
click at [632, 107] on select "conjectures features issues doubts" at bounding box center [610, 105] width 64 height 14
select select "features"
click at [578, 98] on select "conjectures features issues doubts" at bounding box center [610, 105] width 64 height 14
click at [226, 122] on select "ethic ethnic eugenic epic" at bounding box center [204, 123] width 60 height 14
select select "ethnic"
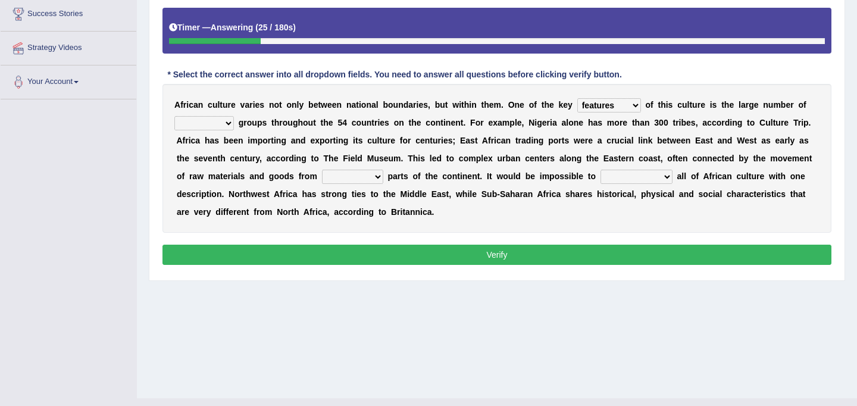
click at [174, 116] on select "ethic ethnic eugenic epic" at bounding box center [204, 123] width 60 height 14
click at [377, 174] on select "forelocked interlocked unlocked landlocked" at bounding box center [352, 177] width 61 height 14
select select "landlocked"
click at [322, 170] on select "forelocked interlocked unlocked landlocked" at bounding box center [352, 177] width 61 height 14
click at [667, 177] on select "characterize conceptualize symbolize synthesize" at bounding box center [637, 177] width 72 height 14
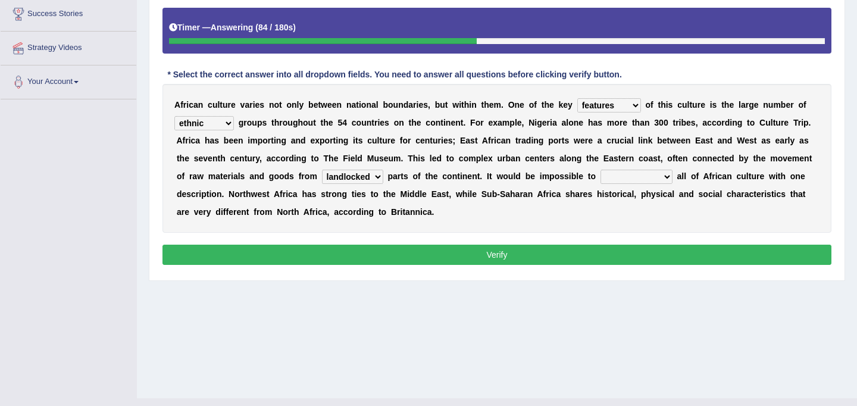
select select "characterize"
click at [601, 170] on select "characterize conceptualize symbolize synthesize" at bounding box center [637, 177] width 72 height 14
click at [596, 250] on button "Verify" at bounding box center [497, 255] width 669 height 20
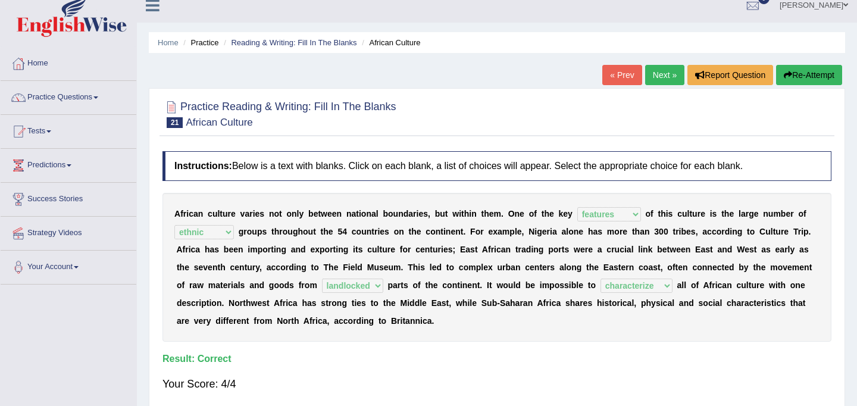
scroll to position [0, 0]
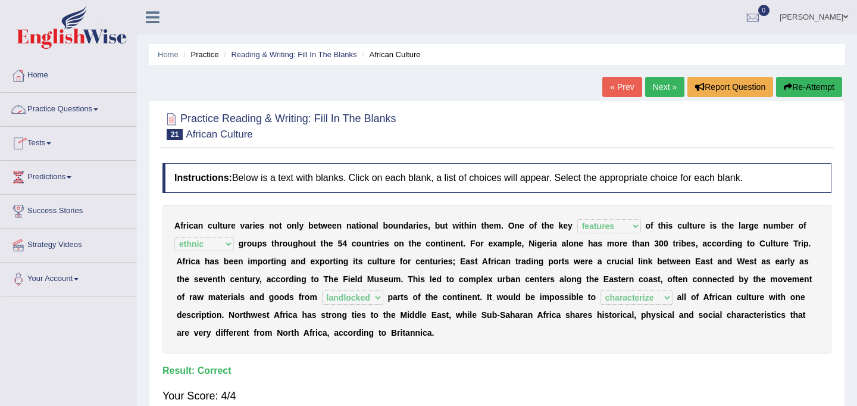
click at [59, 110] on link "Practice Questions" at bounding box center [69, 108] width 136 height 30
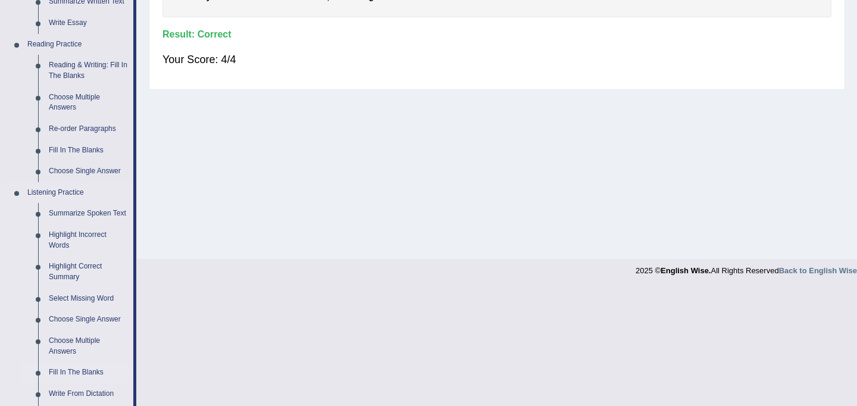
scroll to position [332, 0]
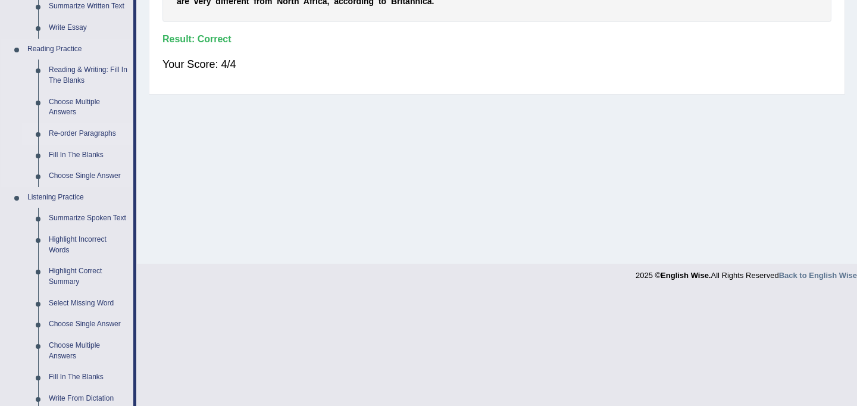
click at [77, 136] on link "Re-order Paragraphs" at bounding box center [88, 133] width 90 height 21
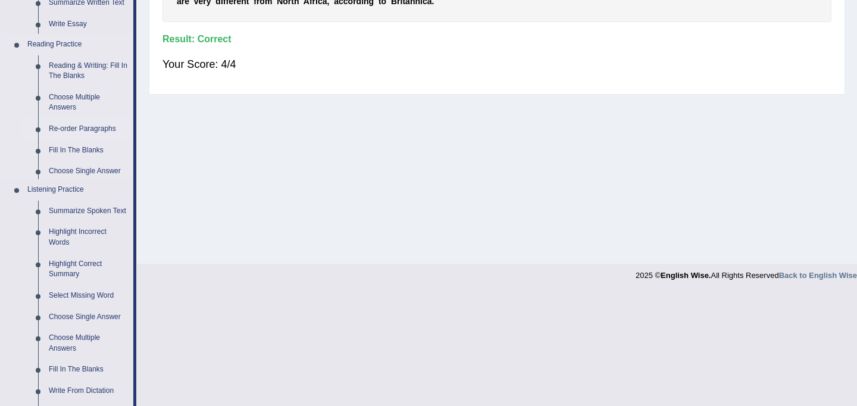
scroll to position [219, 0]
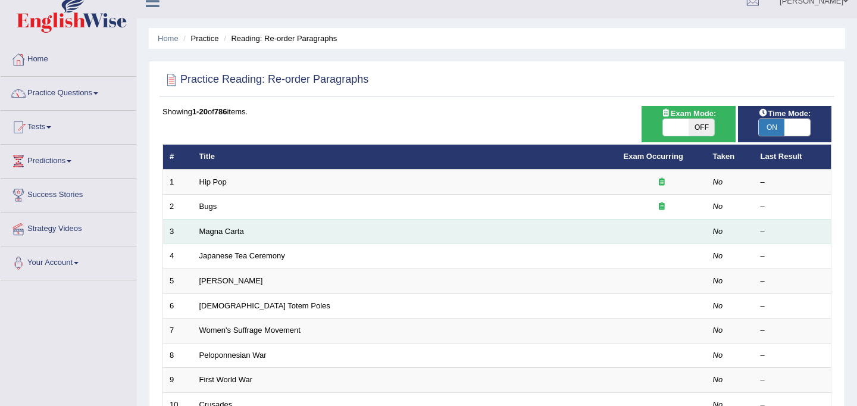
scroll to position [20, 0]
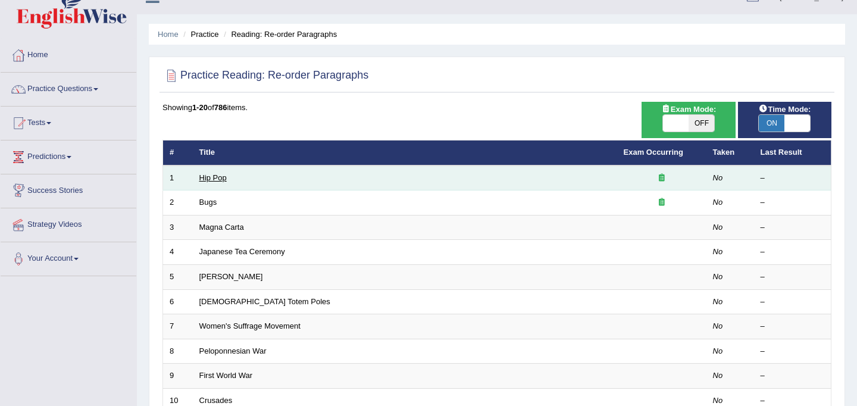
click at [219, 181] on link "Hip Pop" at bounding box center [212, 177] width 27 height 9
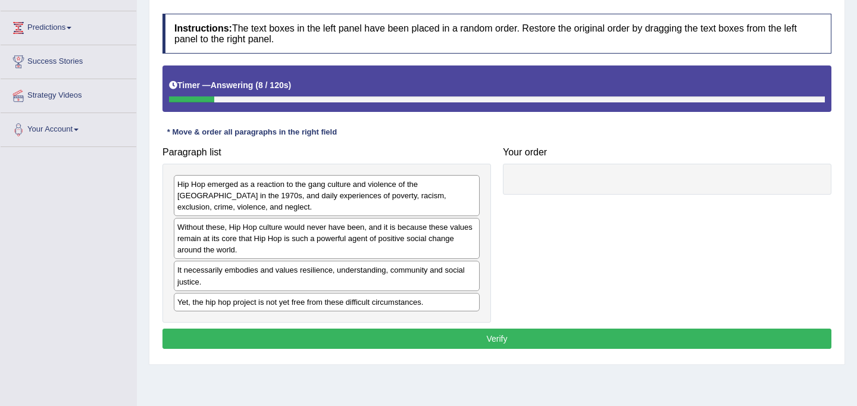
scroll to position [151, 0]
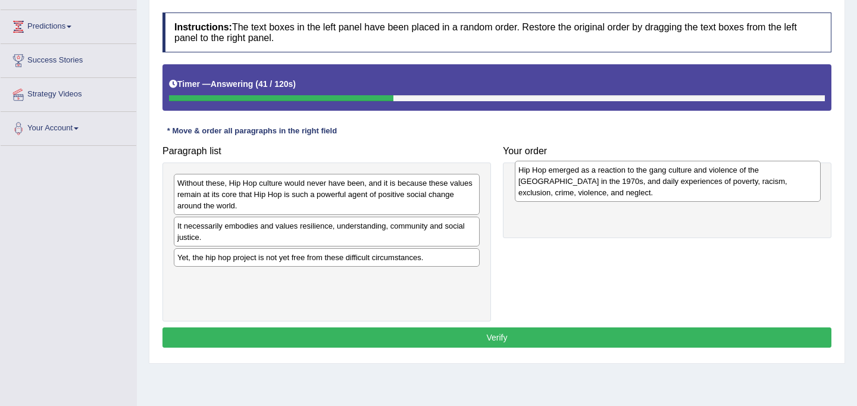
drag, startPoint x: 267, startPoint y: 191, endPoint x: 608, endPoint y: 178, distance: 341.4
click at [608, 178] on div "Hip Hop emerged as a reaction to the gang culture and violence of the [GEOGRAPH…" at bounding box center [668, 181] width 306 height 41
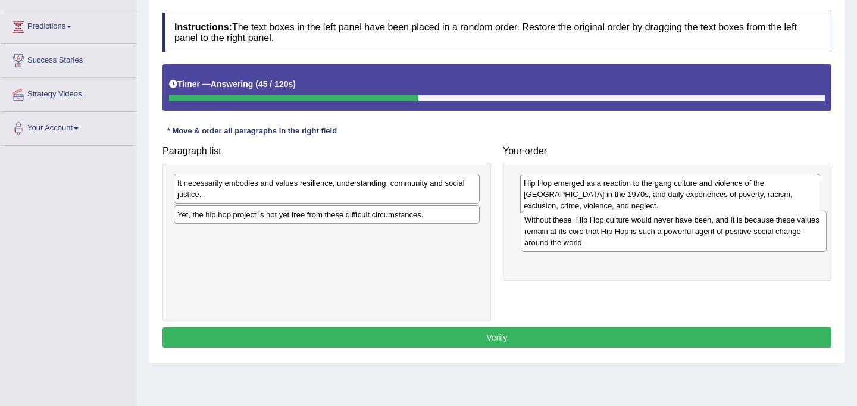
drag, startPoint x: 340, startPoint y: 195, endPoint x: 689, endPoint y: 229, distance: 350.5
click at [689, 229] on div "Without these, Hip Hop culture would never have been, and it is because these v…" at bounding box center [674, 231] width 306 height 41
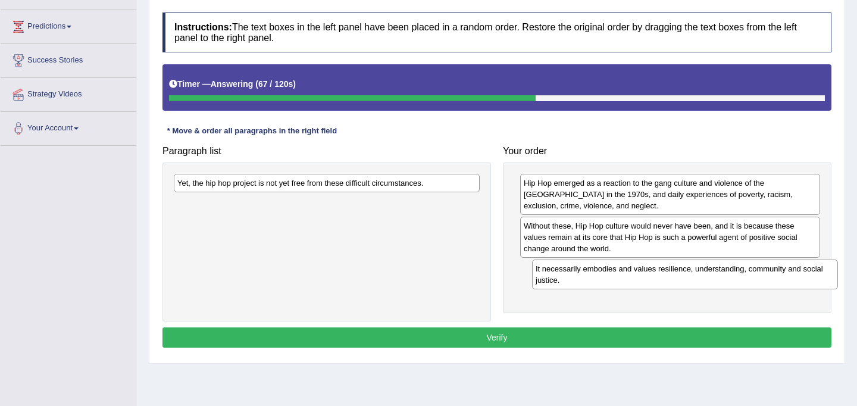
drag, startPoint x: 361, startPoint y: 190, endPoint x: 719, endPoint y: 276, distance: 368.5
click at [719, 276] on div "It necessarily embodies and values resilience, understanding, community and soc…" at bounding box center [685, 275] width 306 height 30
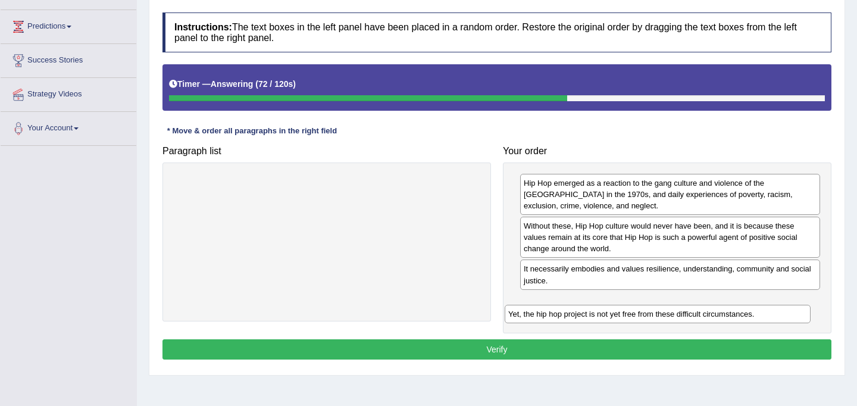
drag, startPoint x: 268, startPoint y: 185, endPoint x: 599, endPoint y: 315, distance: 355.6
click at [599, 315] on div "Yet, the hip hop project is not yet free from these difficult circumstances." at bounding box center [658, 314] width 306 height 18
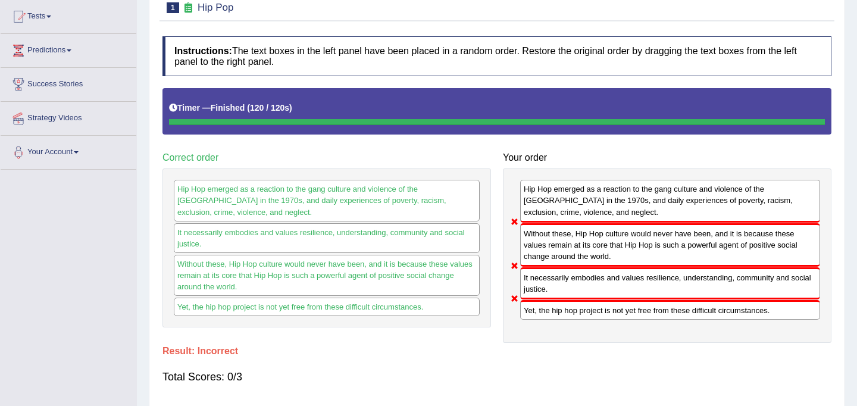
scroll to position [64, 0]
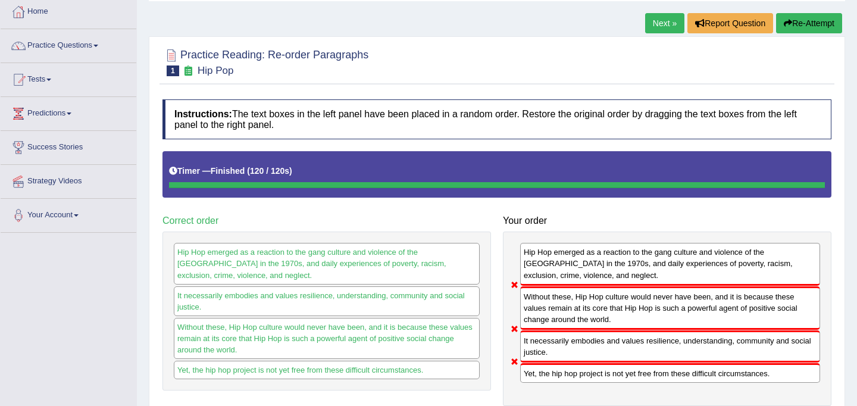
click at [798, 16] on button "Re-Attempt" at bounding box center [809, 23] width 66 height 20
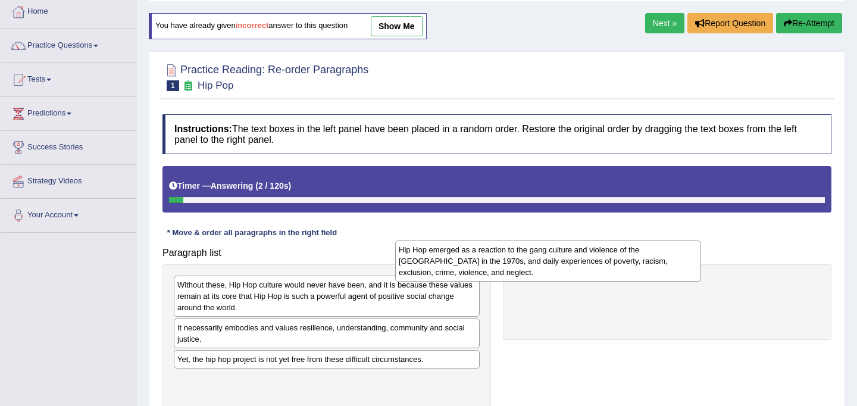
drag, startPoint x: 353, startPoint y: 296, endPoint x: 604, endPoint y: 257, distance: 254.3
click at [604, 257] on div "Hip Hop emerged as a reaction to the gang culture and violence of the [GEOGRAPH…" at bounding box center [548, 261] width 306 height 41
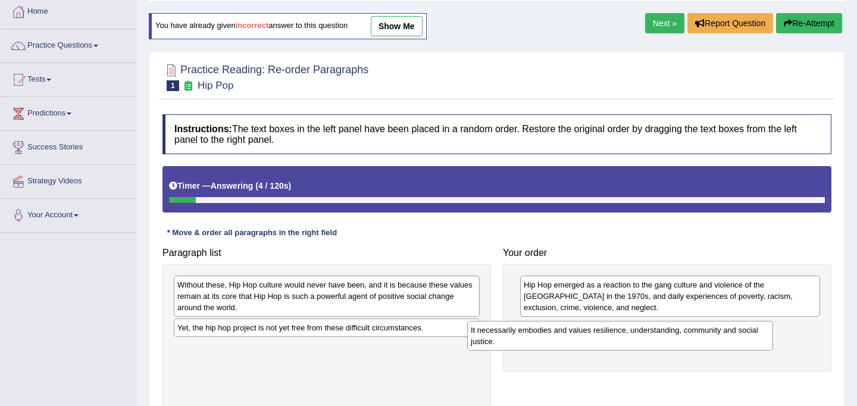
drag, startPoint x: 316, startPoint y: 342, endPoint x: 612, endPoint y: 348, distance: 296.0
click at [612, 348] on div "It necessarily embodies and values resilience, understanding, community and soc…" at bounding box center [620, 336] width 306 height 30
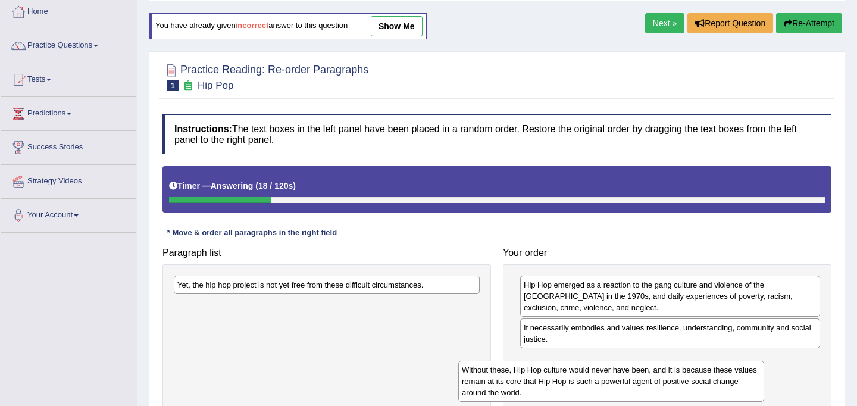
drag, startPoint x: 449, startPoint y: 304, endPoint x: 747, endPoint y: 386, distance: 308.8
click at [747, 386] on div "Without these, Hip Hop culture would never have been, and it is because these v…" at bounding box center [611, 381] width 306 height 41
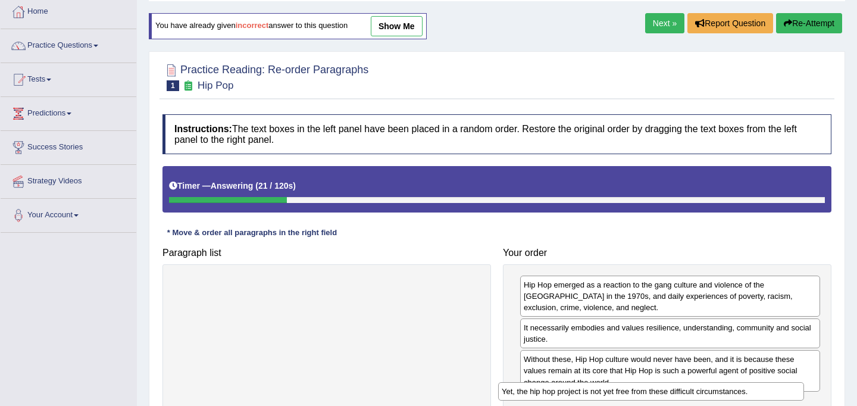
drag, startPoint x: 415, startPoint y: 290, endPoint x: 744, endPoint y: 398, distance: 345.9
click at [744, 398] on div "Yet, the hip hop project is not yet free from these difficult circumstances." at bounding box center [651, 391] width 306 height 18
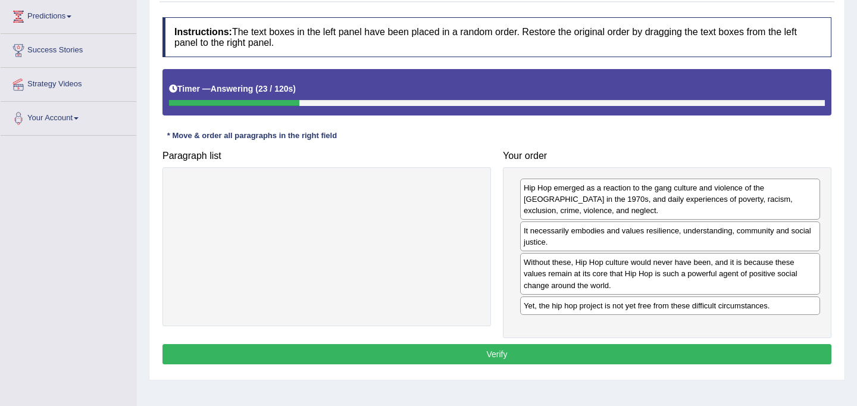
scroll to position [185, 0]
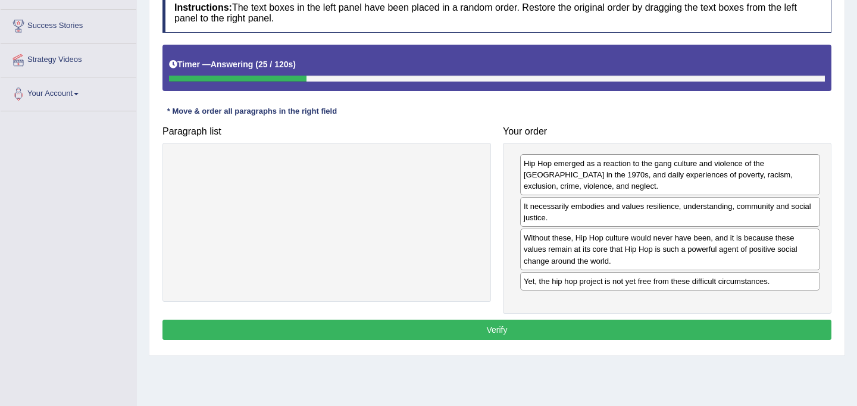
click at [639, 331] on button "Verify" at bounding box center [497, 330] width 669 height 20
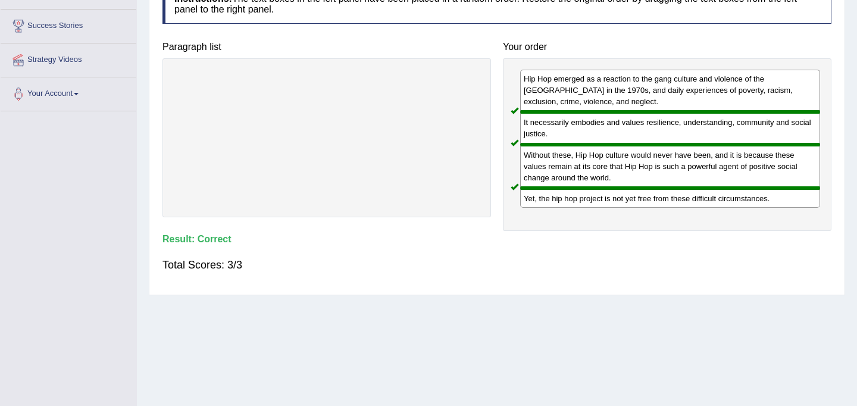
scroll to position [0, 0]
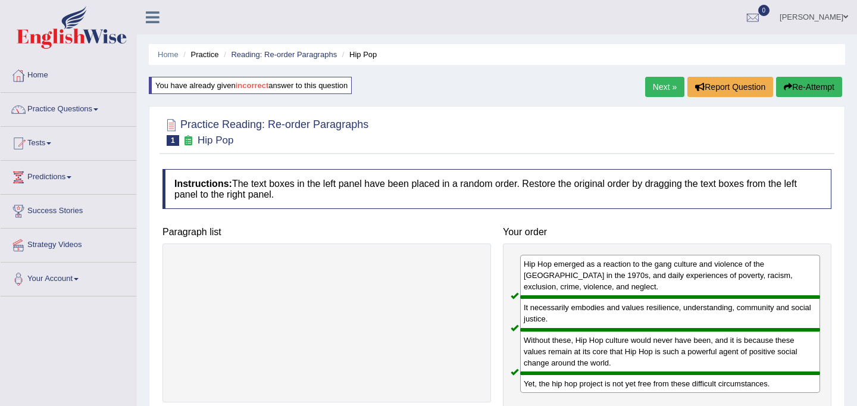
click at [660, 85] on link "Next »" at bounding box center [664, 87] width 39 height 20
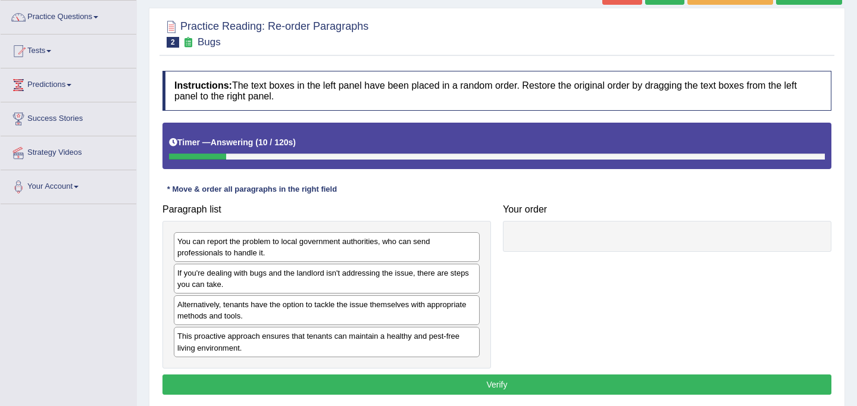
scroll to position [93, 0]
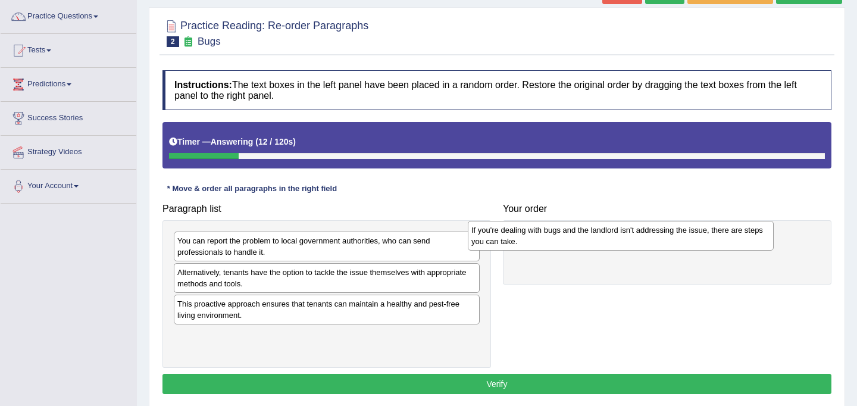
drag, startPoint x: 348, startPoint y: 278, endPoint x: 644, endPoint y: 233, distance: 299.3
click at [644, 233] on div "If you're dealing with bugs and the landlord isn't addressing the issue, there …" at bounding box center [621, 236] width 306 height 30
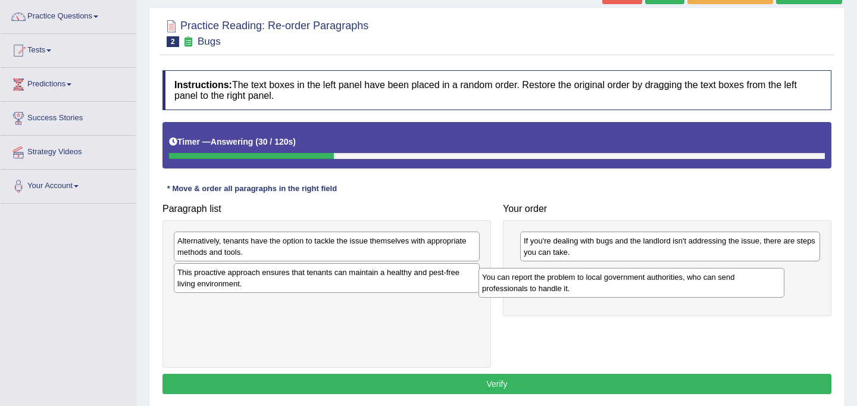
drag, startPoint x: 320, startPoint y: 245, endPoint x: 631, endPoint y: 277, distance: 312.4
click at [631, 277] on div "You can report the problem to local government authorities, who can send profes…" at bounding box center [632, 283] width 306 height 30
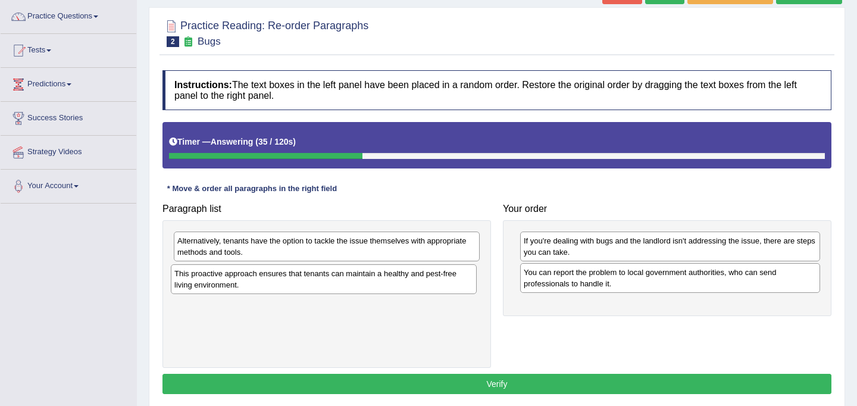
click at [236, 277] on div "This proactive approach ensures that tenants can maintain a healthy and pest-fr…" at bounding box center [324, 279] width 306 height 30
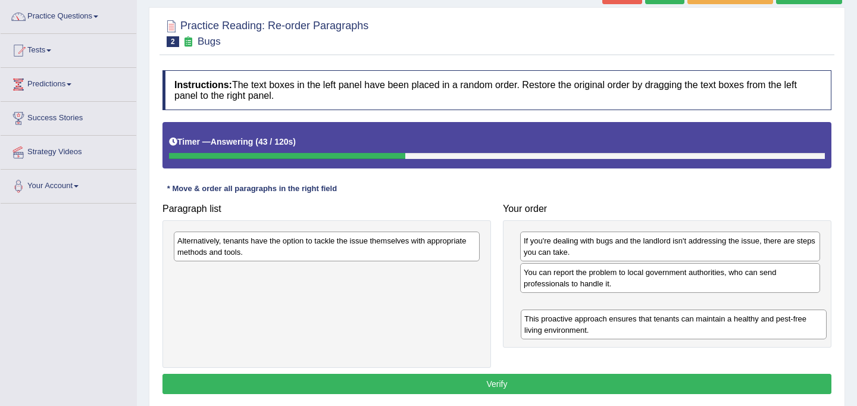
drag, startPoint x: 236, startPoint y: 277, endPoint x: 583, endPoint y: 322, distance: 350.0
click at [583, 322] on div "This proactive approach ensures that tenants can maintain a healthy and pest-fr…" at bounding box center [674, 325] width 306 height 30
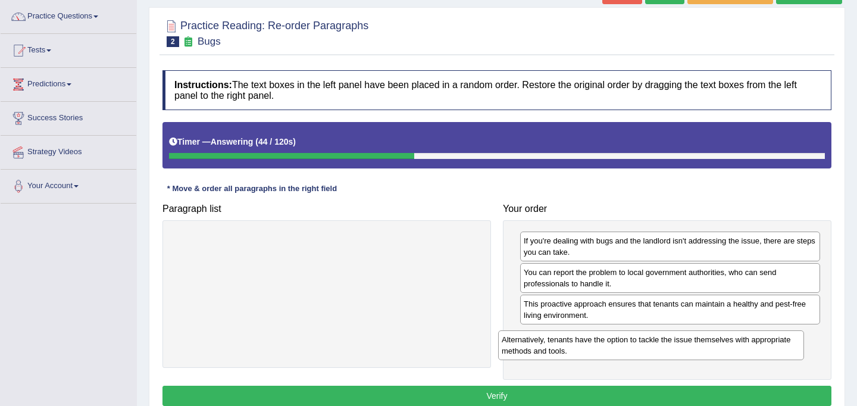
drag, startPoint x: 255, startPoint y: 242, endPoint x: 579, endPoint y: 341, distance: 339.2
click at [579, 341] on div "Alternatively, tenants have the option to tackle the issue themselves with appr…" at bounding box center [651, 345] width 306 height 30
click at [528, 397] on button "Verify" at bounding box center [497, 396] width 669 height 20
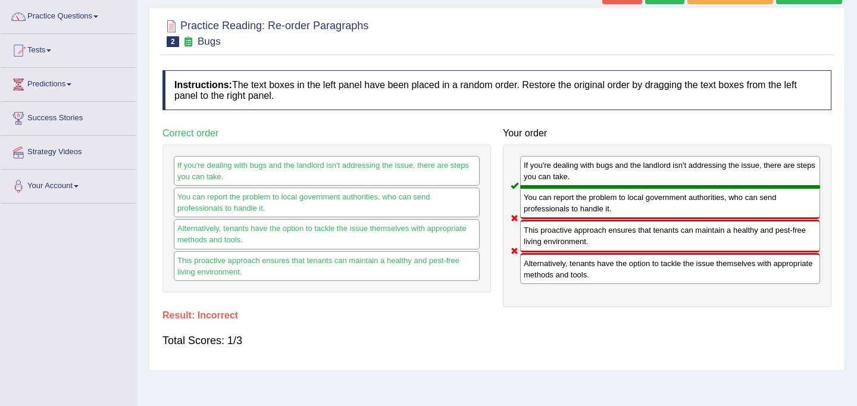
drag, startPoint x: 603, startPoint y: 274, endPoint x: 605, endPoint y: 216, distance: 59.0
click at [605, 216] on div "If you're dealing with bugs and the landlord isn't addressing the issue, there …" at bounding box center [667, 226] width 329 height 163
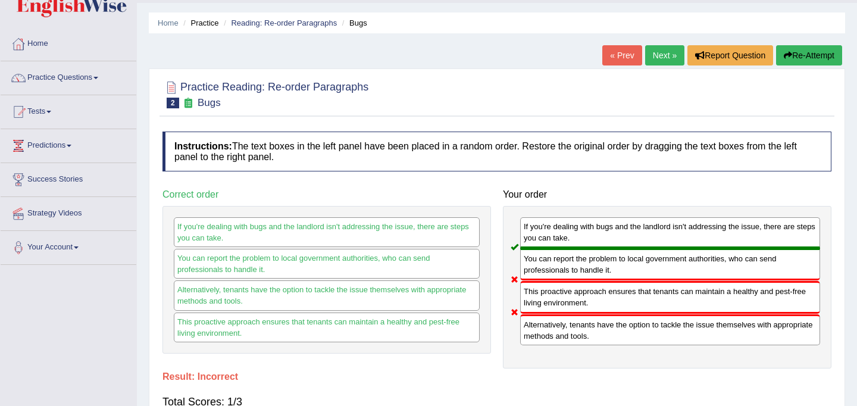
scroll to position [0, 0]
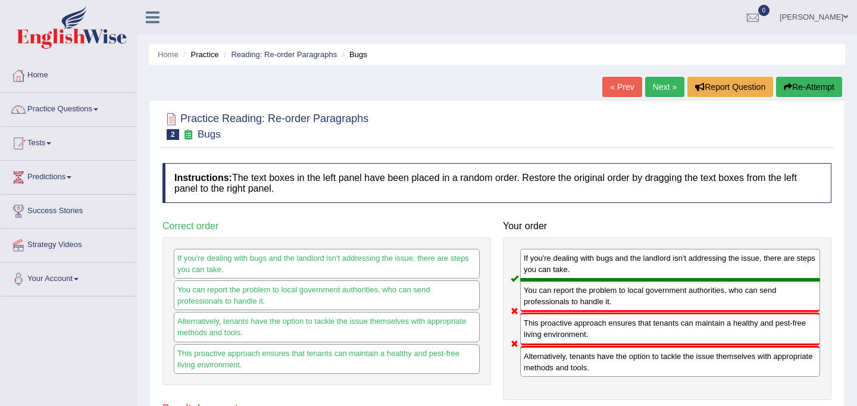
click at [801, 88] on button "Re-Attempt" at bounding box center [809, 87] width 66 height 20
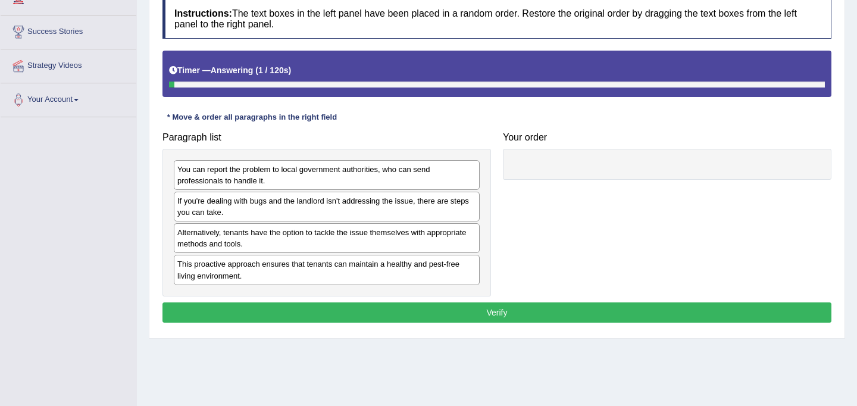
scroll to position [185, 0]
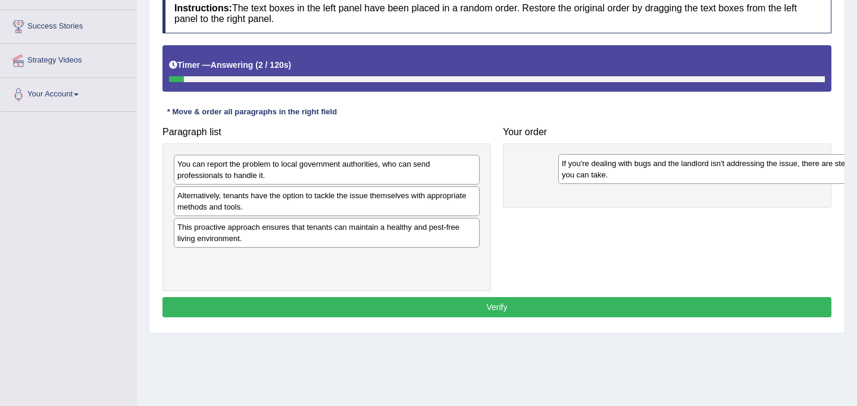
drag, startPoint x: 316, startPoint y: 207, endPoint x: 701, endPoint y: 174, distance: 386.0
click at [701, 174] on div "If you're dealing with bugs and the landlord isn't addressing the issue, there …" at bounding box center [711, 169] width 306 height 30
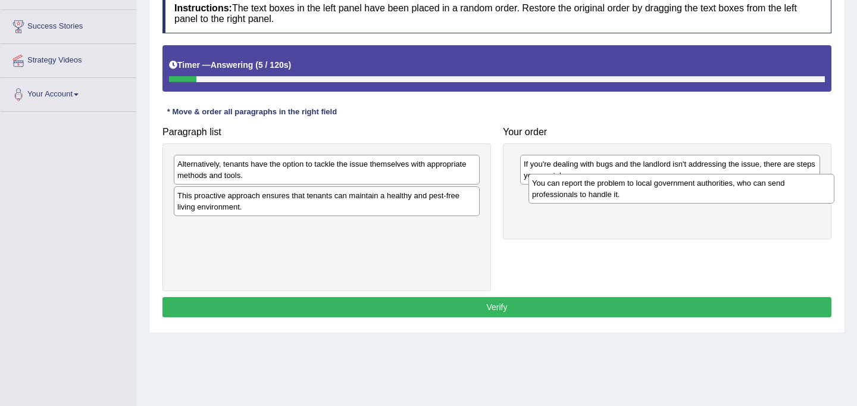
drag, startPoint x: 364, startPoint y: 177, endPoint x: 719, endPoint y: 196, distance: 355.4
click at [719, 196] on div "You can report the problem to local government authorities, who can send profes…" at bounding box center [682, 189] width 306 height 30
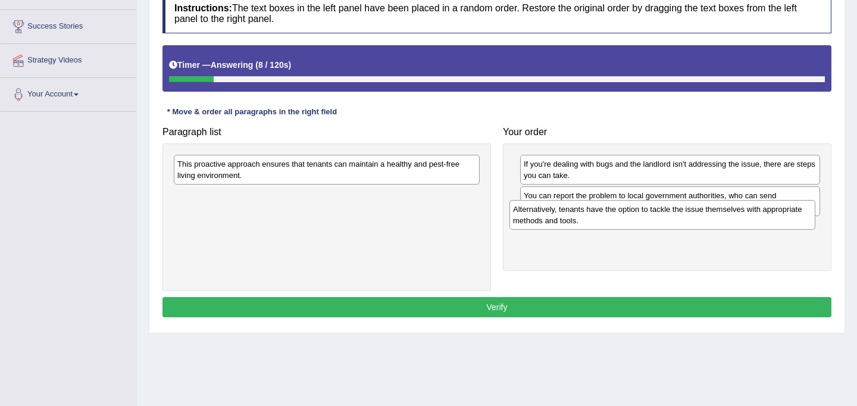
drag, startPoint x: 404, startPoint y: 177, endPoint x: 739, endPoint y: 223, distance: 338.8
click at [739, 223] on div "Alternatively, tenants have the option to tackle the issue themselves with appr…" at bounding box center [663, 215] width 306 height 30
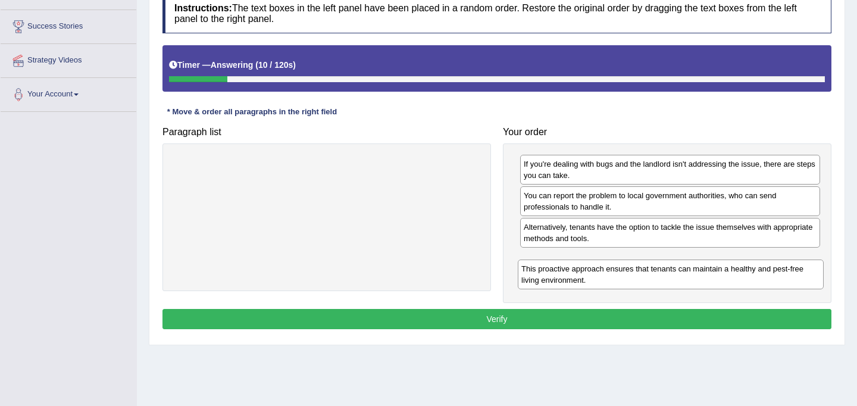
drag, startPoint x: 330, startPoint y: 161, endPoint x: 674, endPoint y: 266, distance: 359.7
click at [674, 266] on div "This proactive approach ensures that tenants can maintain a healthy and pest-fr…" at bounding box center [671, 275] width 306 height 30
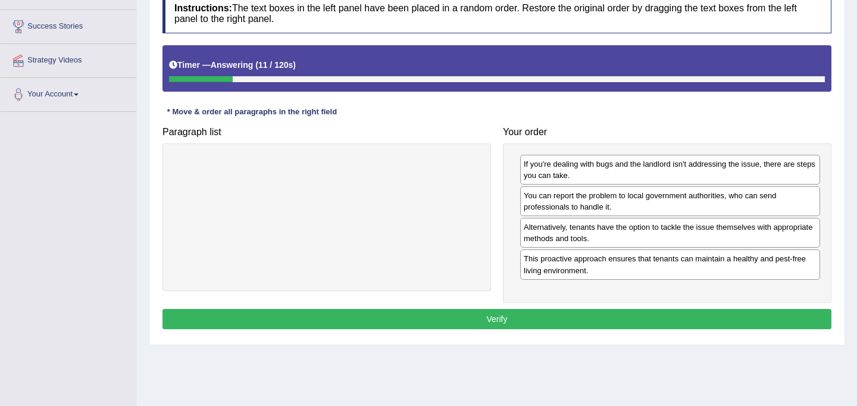
click at [567, 319] on button "Verify" at bounding box center [497, 319] width 669 height 20
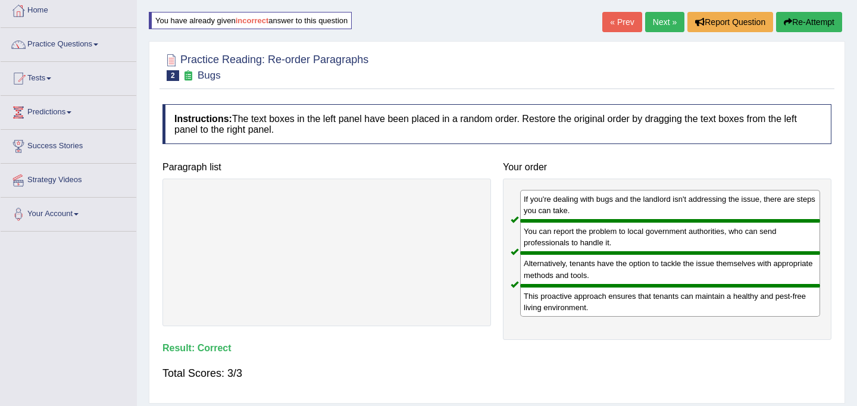
scroll to position [0, 0]
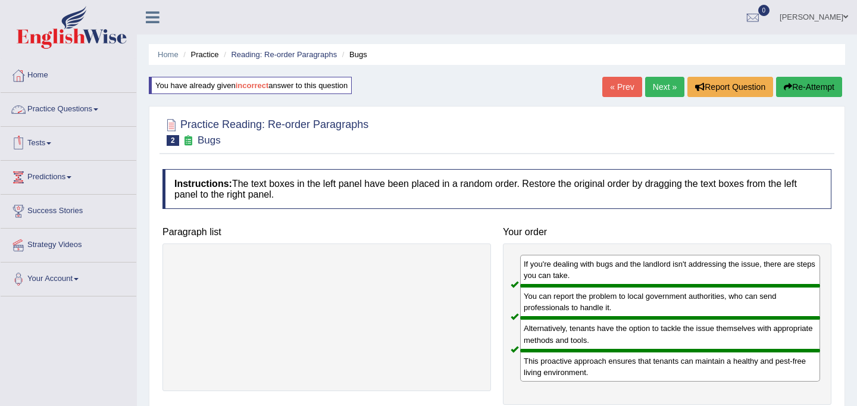
click at [82, 106] on link "Practice Questions" at bounding box center [69, 108] width 136 height 30
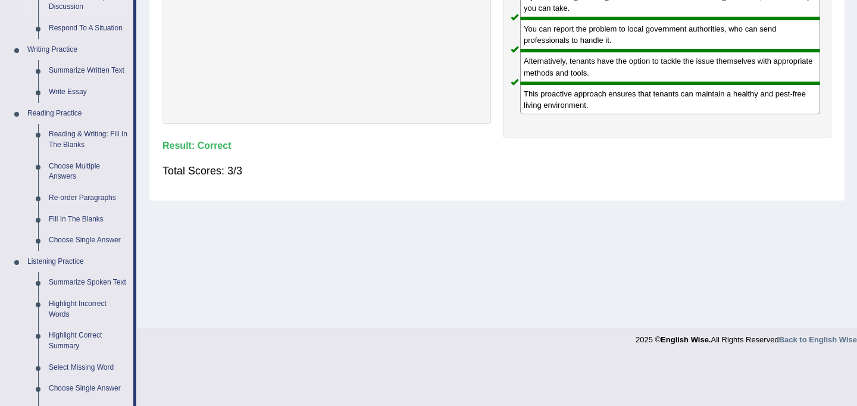
scroll to position [276, 0]
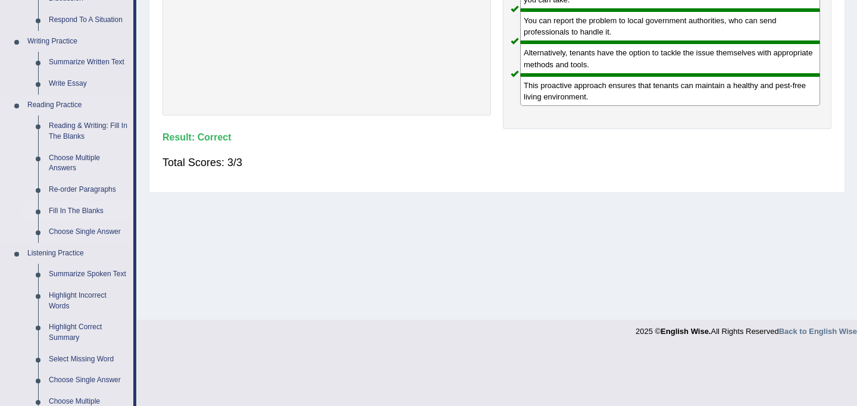
click at [80, 213] on link "Fill In The Blanks" at bounding box center [88, 211] width 90 height 21
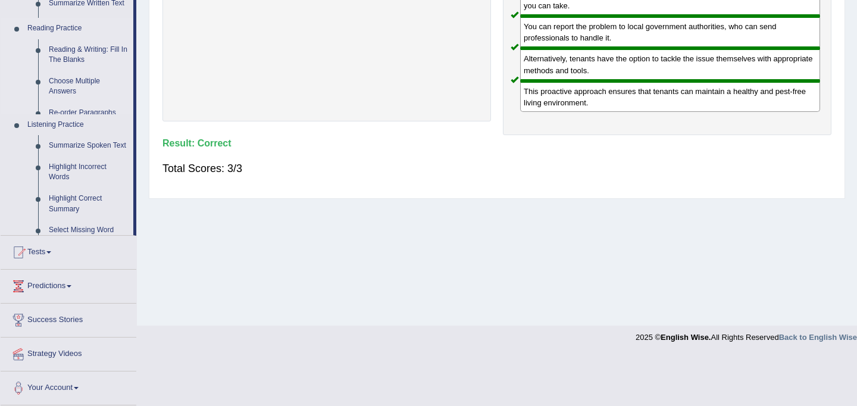
scroll to position [219, 0]
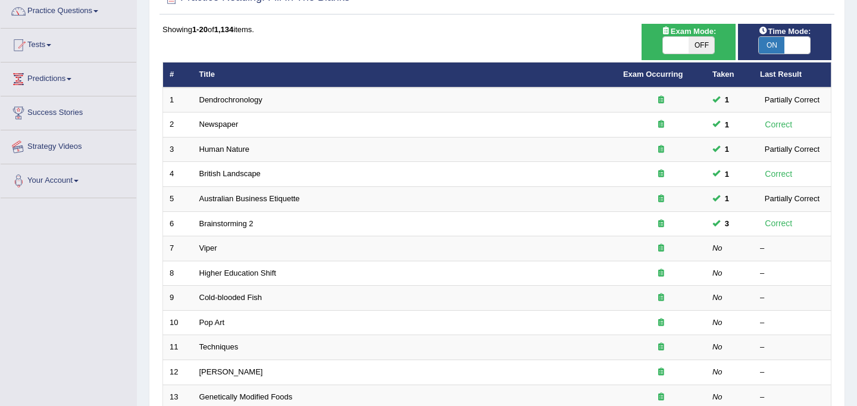
scroll to position [99, 0]
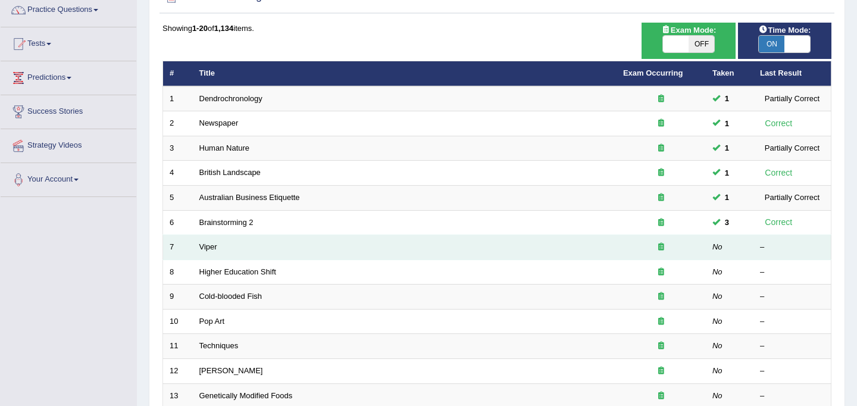
click at [217, 249] on td "Viper" at bounding box center [405, 247] width 424 height 25
click at [215, 249] on link "Viper" at bounding box center [208, 246] width 18 height 9
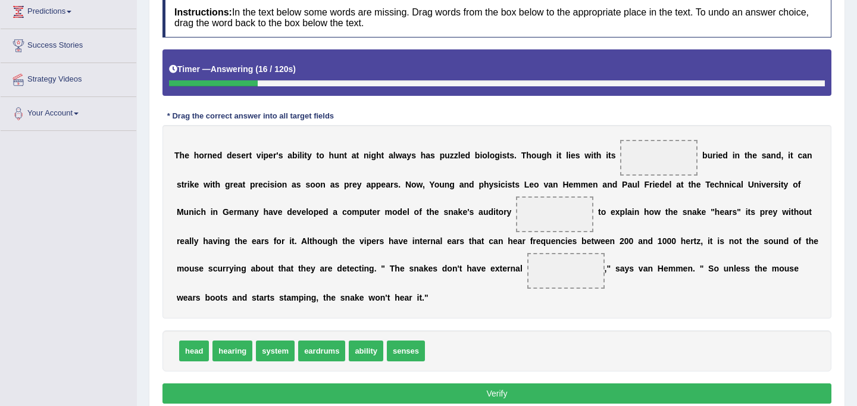
scroll to position [168, 0]
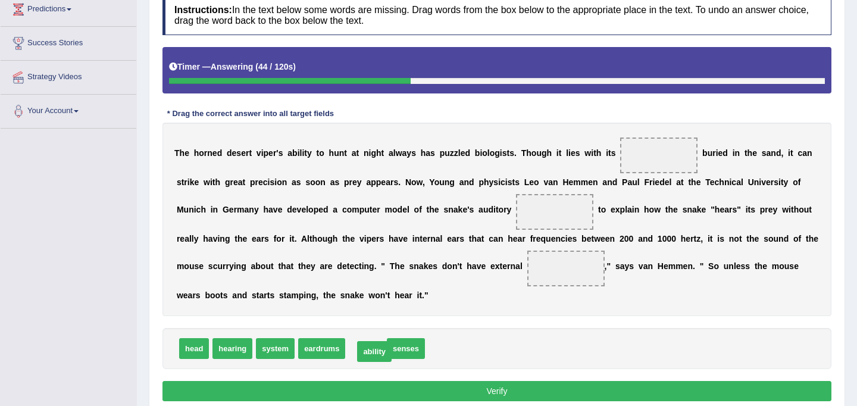
drag, startPoint x: 366, startPoint y: 348, endPoint x: 374, endPoint y: 351, distance: 8.9
click at [374, 351] on span "senses" at bounding box center [368, 348] width 38 height 21
drag, startPoint x: 361, startPoint y: 351, endPoint x: 553, endPoint y: 217, distance: 234.7
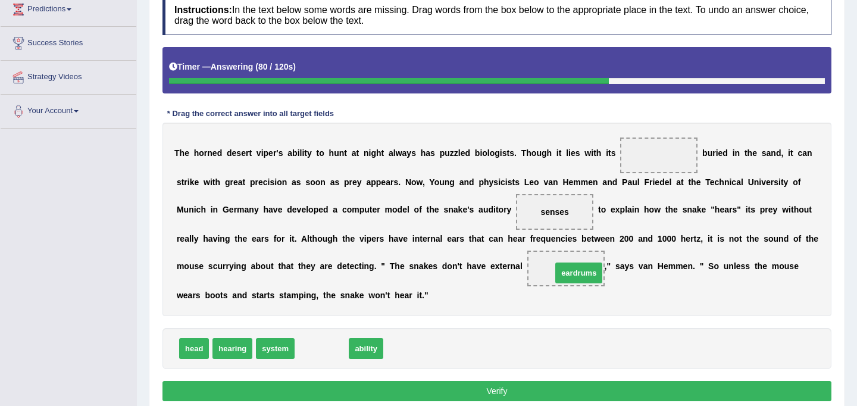
drag, startPoint x: 319, startPoint y: 352, endPoint x: 576, endPoint y: 276, distance: 268.1
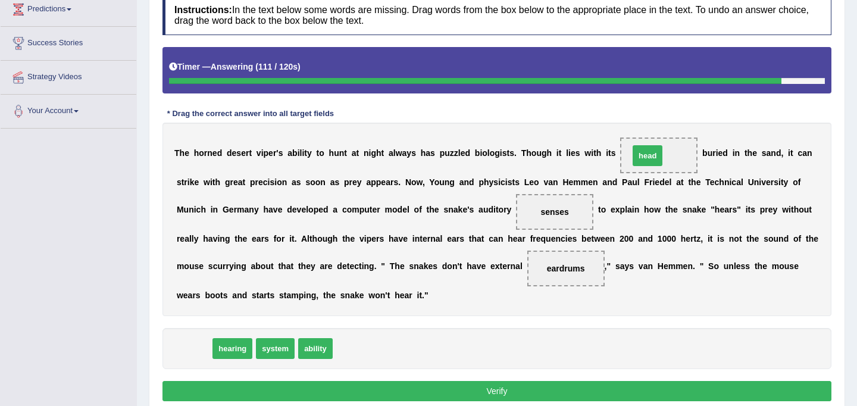
drag, startPoint x: 192, startPoint y: 349, endPoint x: 646, endPoint y: 156, distance: 493.0
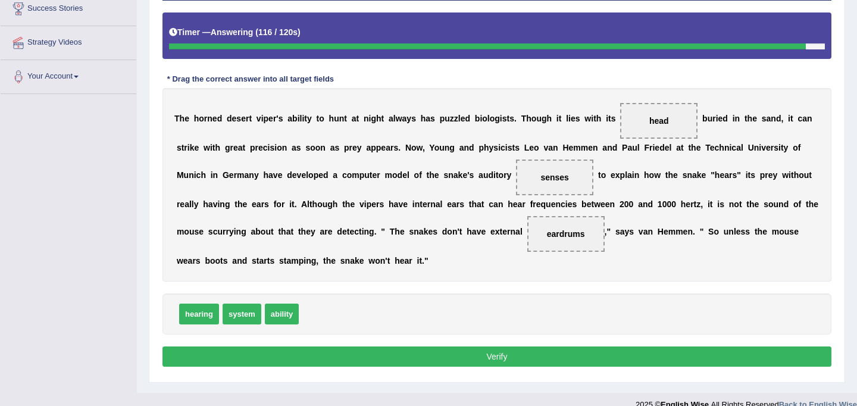
scroll to position [204, 0]
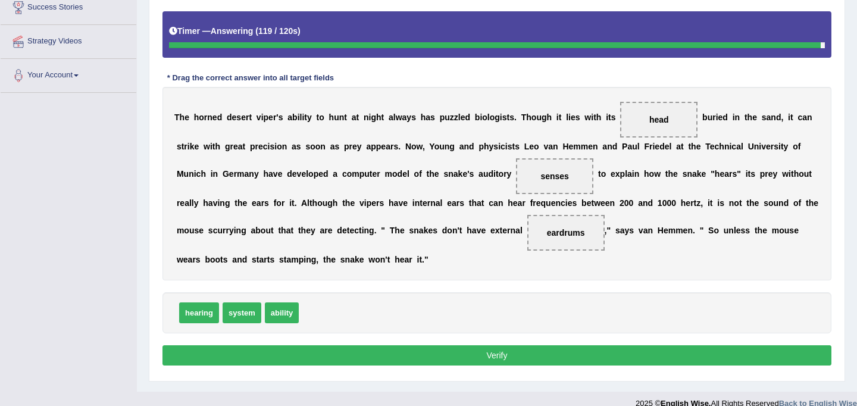
click at [443, 360] on button "Verify" at bounding box center [497, 355] width 669 height 20
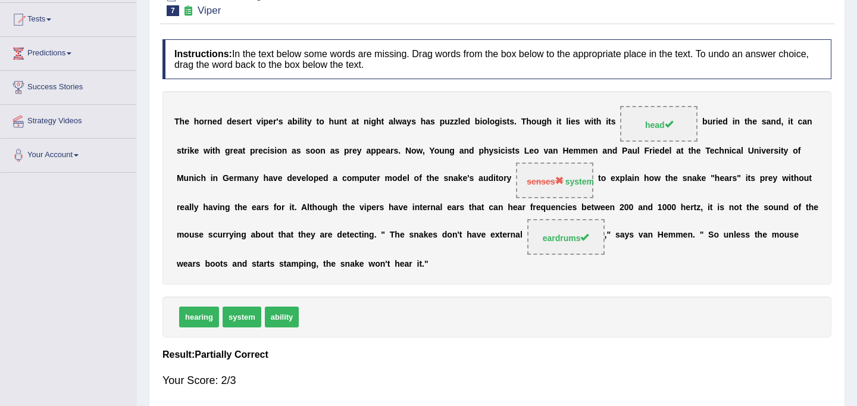
scroll to position [0, 0]
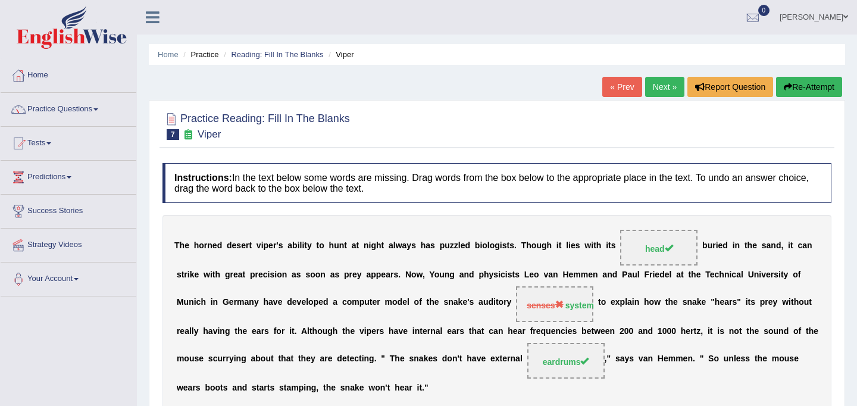
click at [667, 82] on link "Next »" at bounding box center [664, 87] width 39 height 20
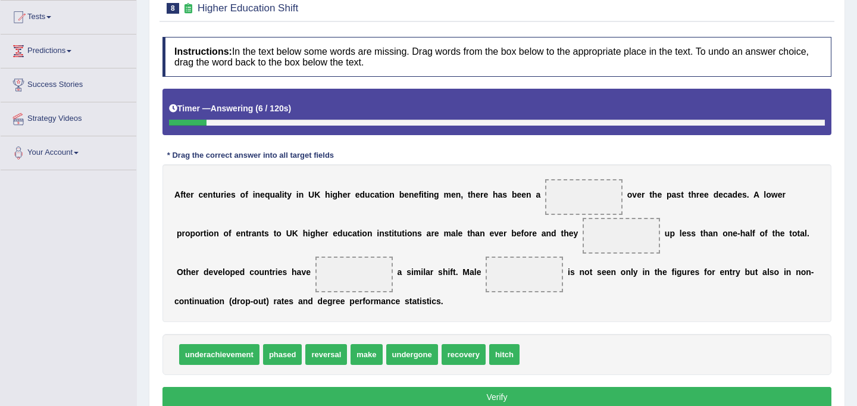
scroll to position [127, 0]
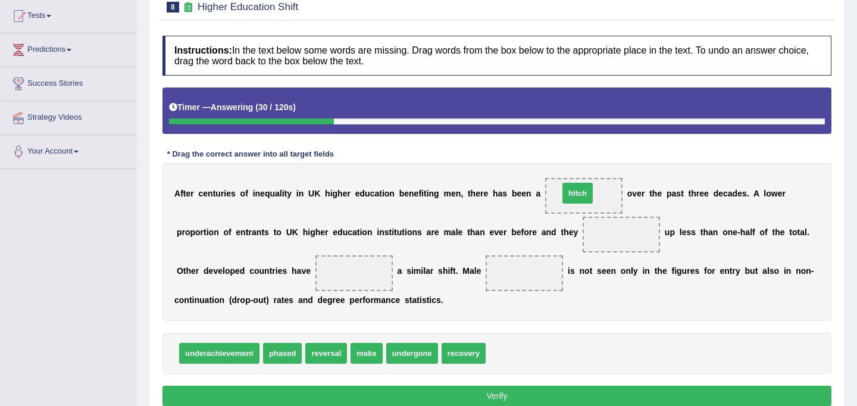
drag, startPoint x: 501, startPoint y: 358, endPoint x: 574, endPoint y: 197, distance: 176.7
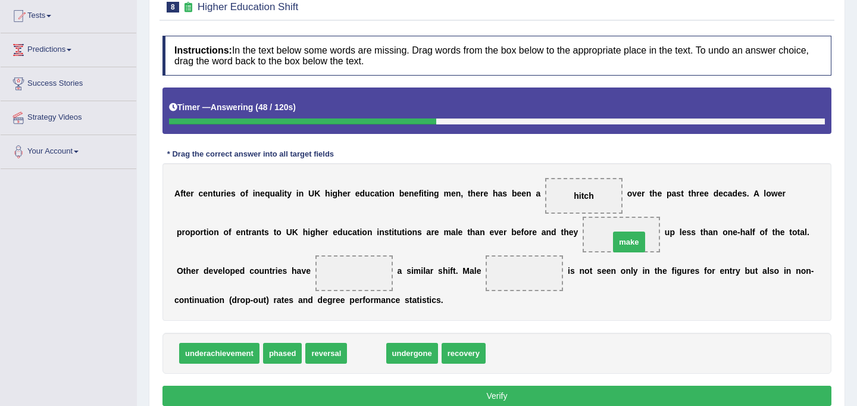
drag, startPoint x: 361, startPoint y: 358, endPoint x: 625, endPoint y: 246, distance: 286.2
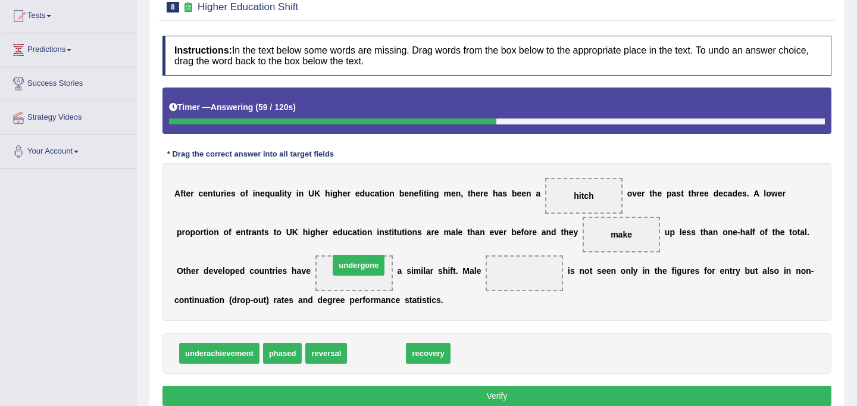
drag, startPoint x: 371, startPoint y: 354, endPoint x: 353, endPoint y: 266, distance: 89.9
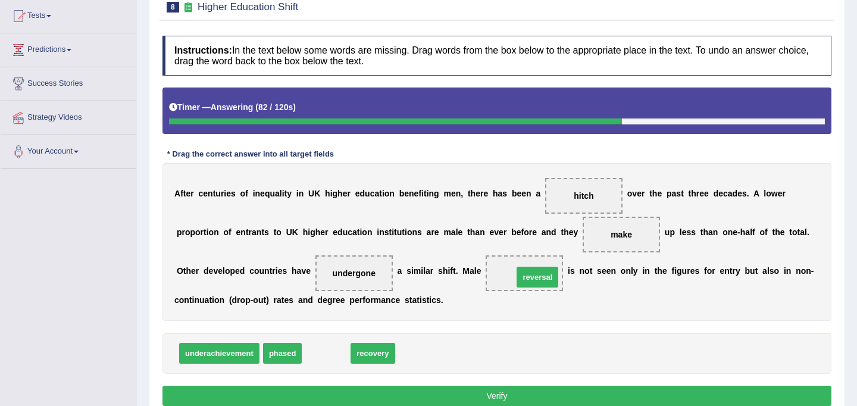
drag, startPoint x: 326, startPoint y: 353, endPoint x: 536, endPoint y: 277, distance: 224.1
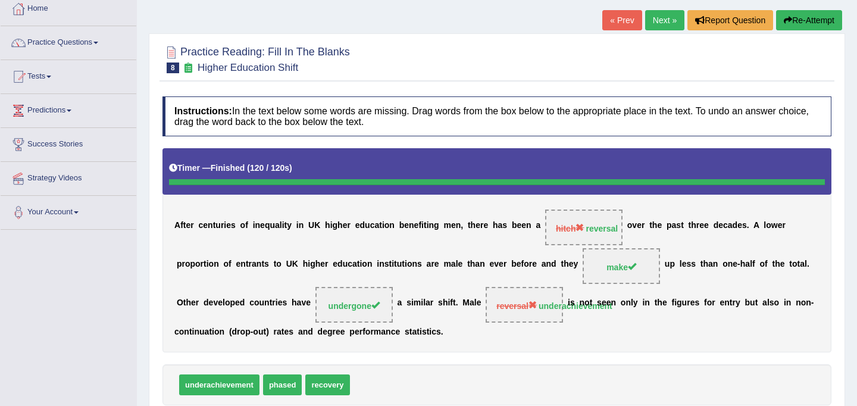
scroll to position [0, 0]
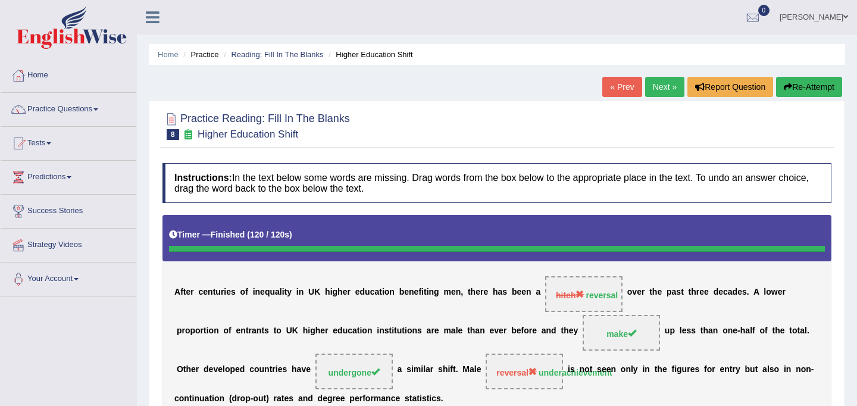
click at [654, 90] on link "Next »" at bounding box center [664, 87] width 39 height 20
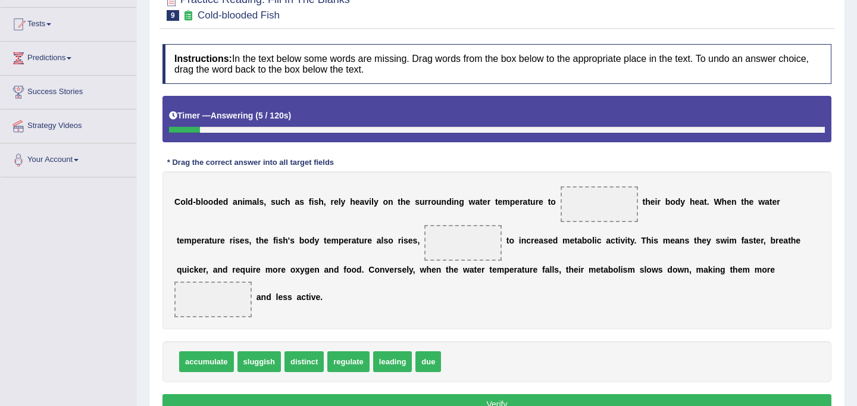
scroll to position [120, 0]
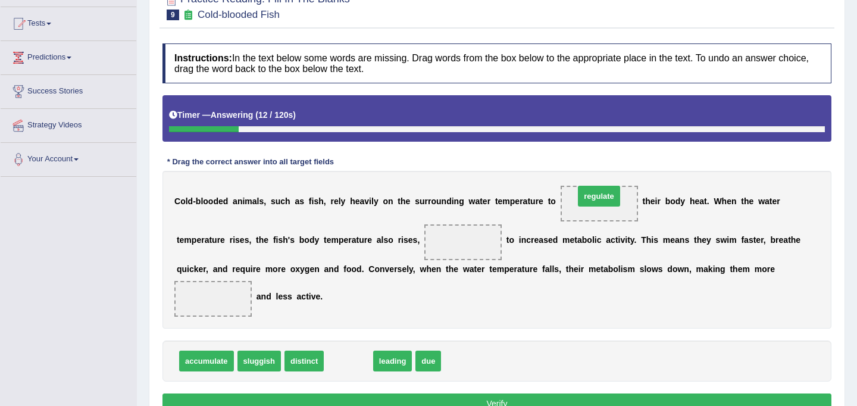
drag, startPoint x: 336, startPoint y: 361, endPoint x: 586, endPoint y: 196, distance: 300.0
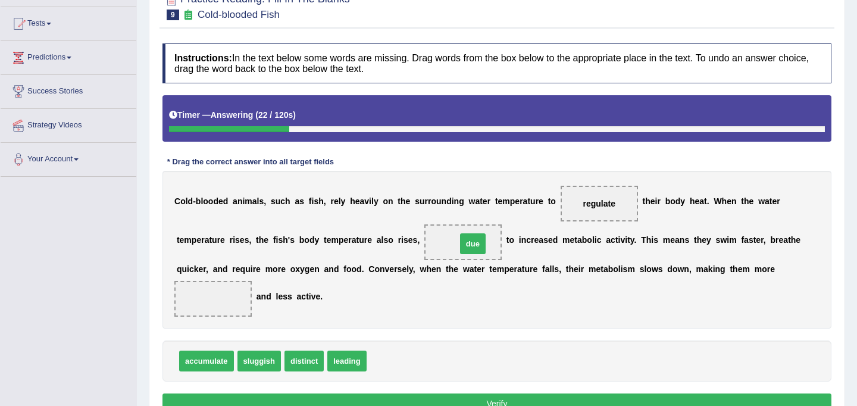
drag, startPoint x: 379, startPoint y: 363, endPoint x: 469, endPoint y: 246, distance: 147.8
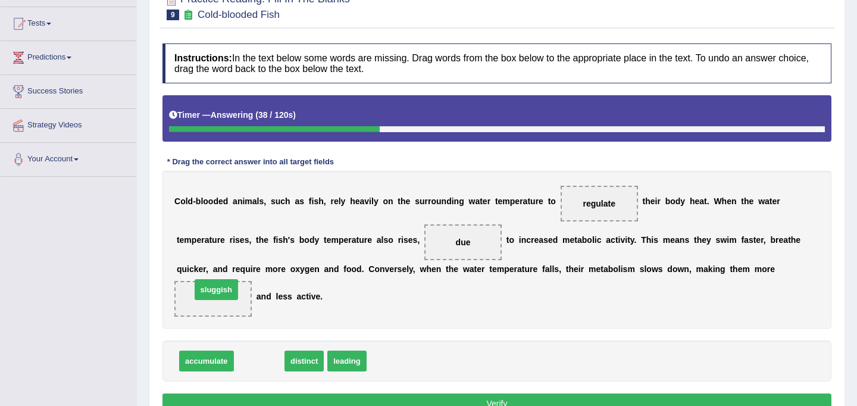
drag, startPoint x: 263, startPoint y: 363, endPoint x: 220, endPoint y: 297, distance: 78.8
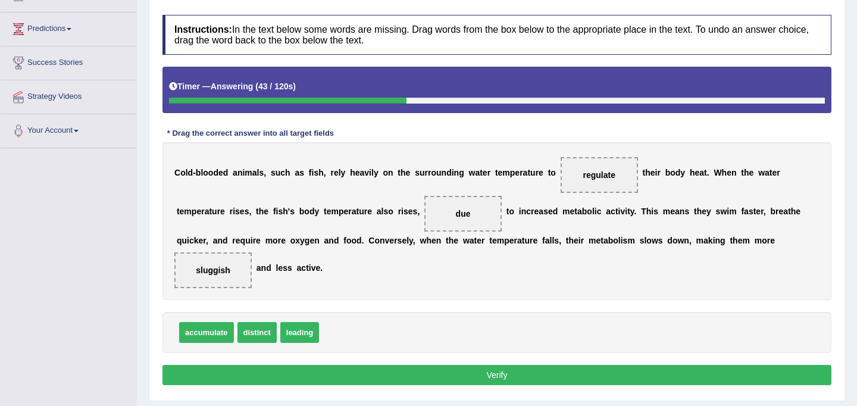
scroll to position [154, 0]
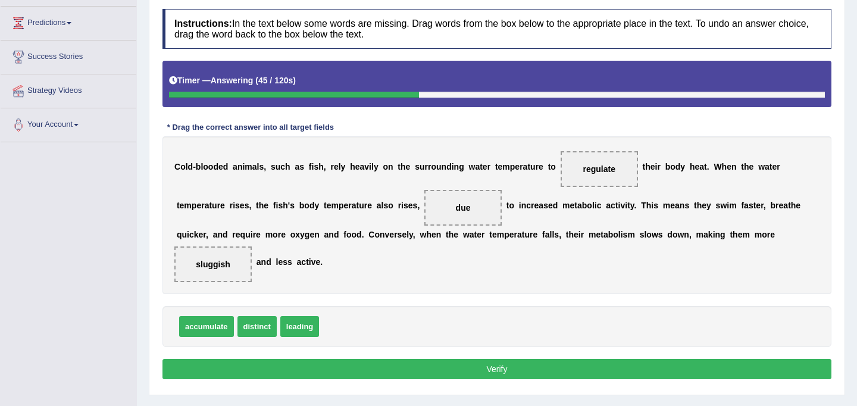
click at [375, 366] on button "Verify" at bounding box center [497, 369] width 669 height 20
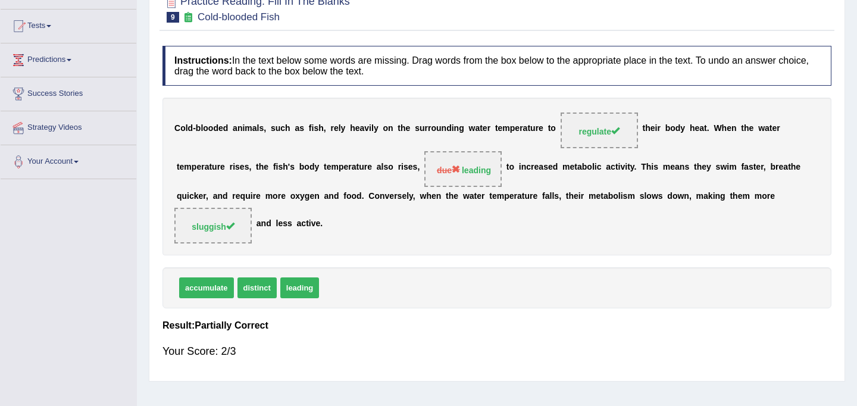
scroll to position [0, 0]
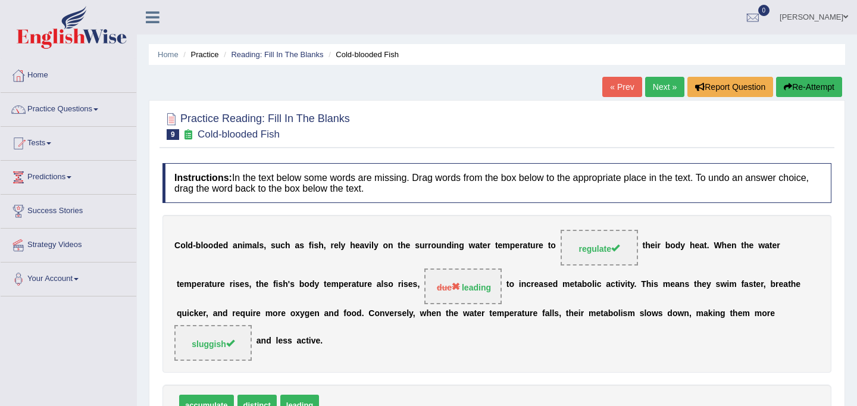
click at [665, 83] on link "Next »" at bounding box center [664, 87] width 39 height 20
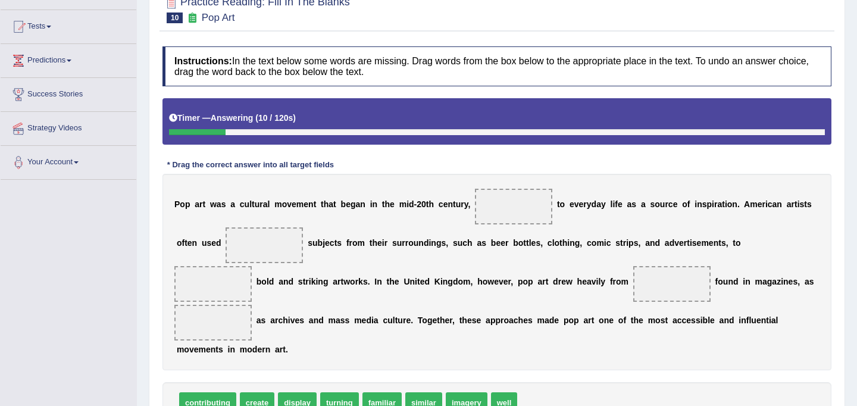
scroll to position [147, 0]
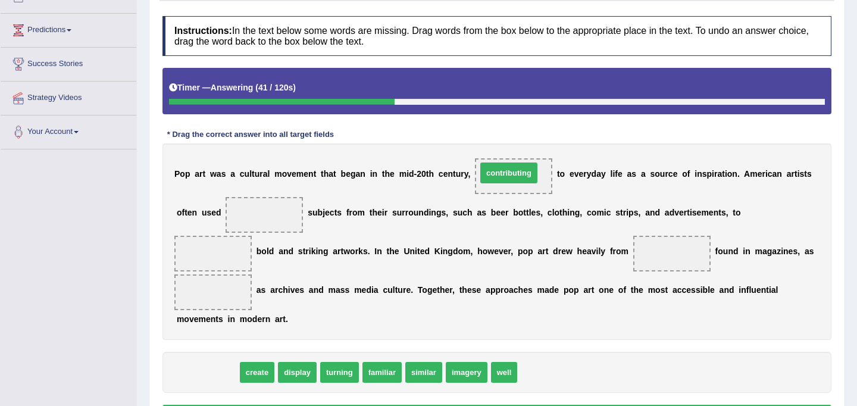
drag, startPoint x: 213, startPoint y: 369, endPoint x: 514, endPoint y: 170, distance: 361.3
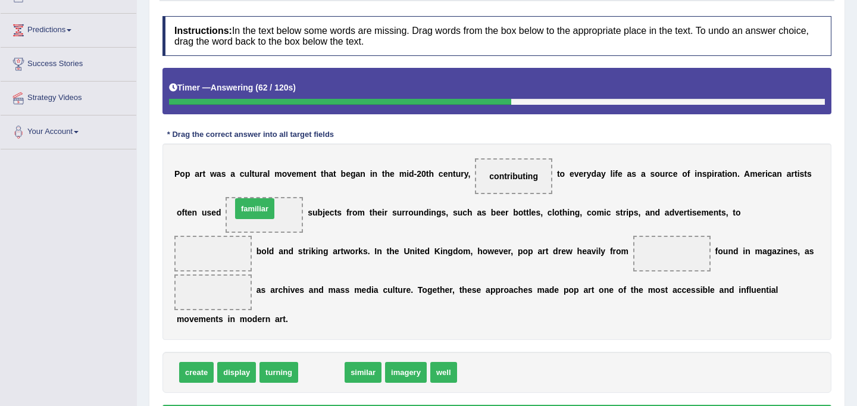
drag, startPoint x: 324, startPoint y: 370, endPoint x: 257, endPoint y: 208, distance: 175.7
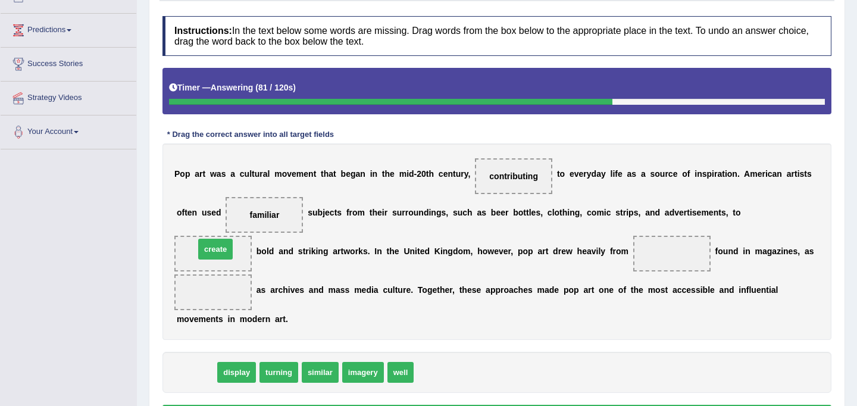
drag, startPoint x: 194, startPoint y: 373, endPoint x: 213, endPoint y: 249, distance: 124.7
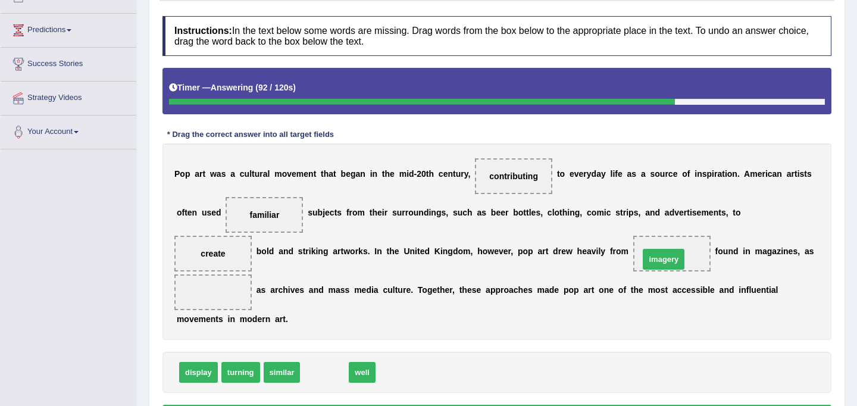
drag, startPoint x: 319, startPoint y: 374, endPoint x: 659, endPoint y: 260, distance: 357.9
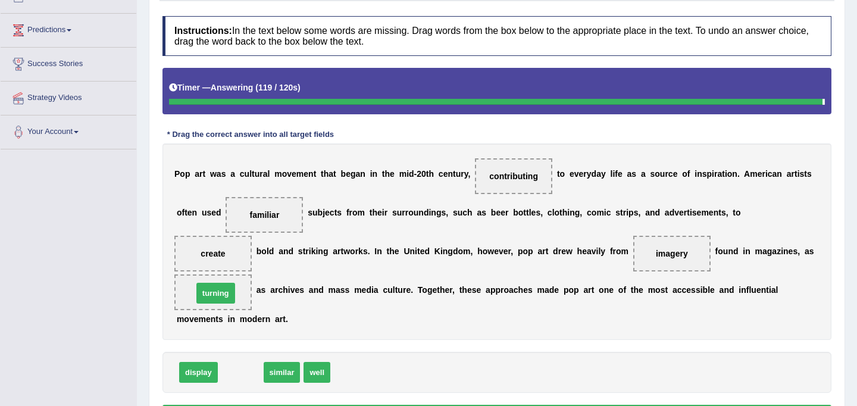
drag, startPoint x: 237, startPoint y: 376, endPoint x: 213, endPoint y: 298, distance: 81.7
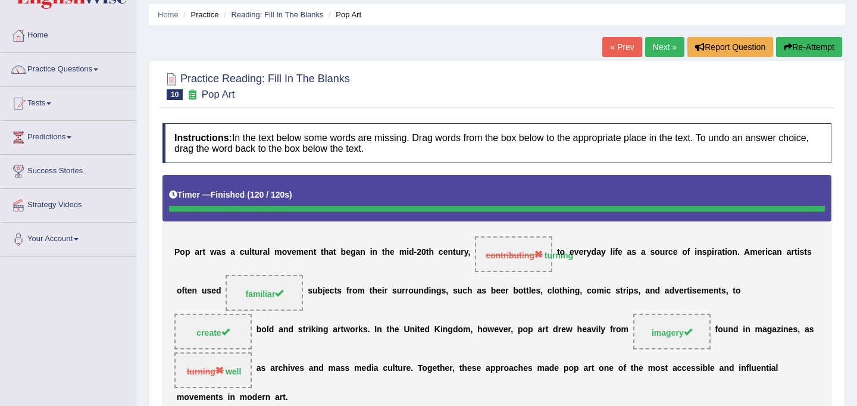
scroll to position [0, 0]
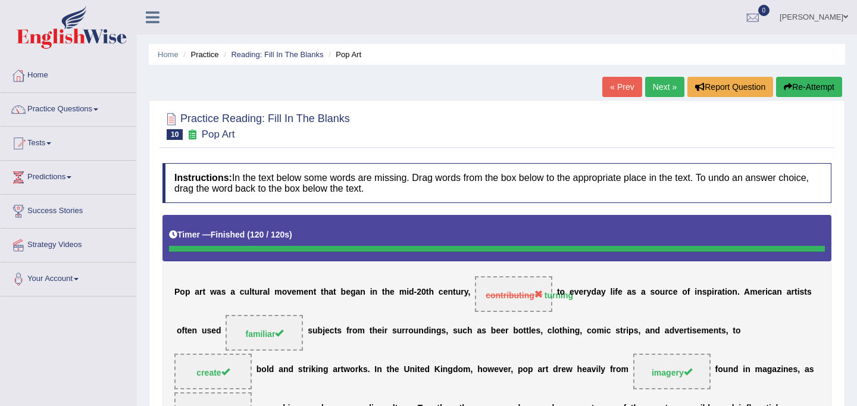
click at [654, 83] on link "Next »" at bounding box center [664, 87] width 39 height 20
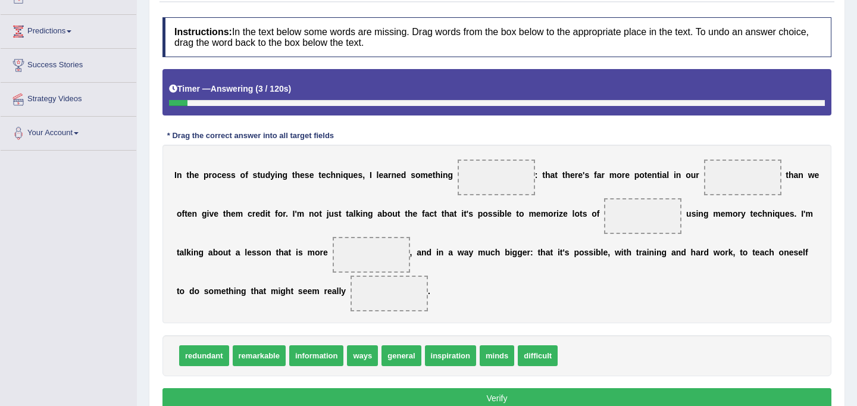
scroll to position [153, 0]
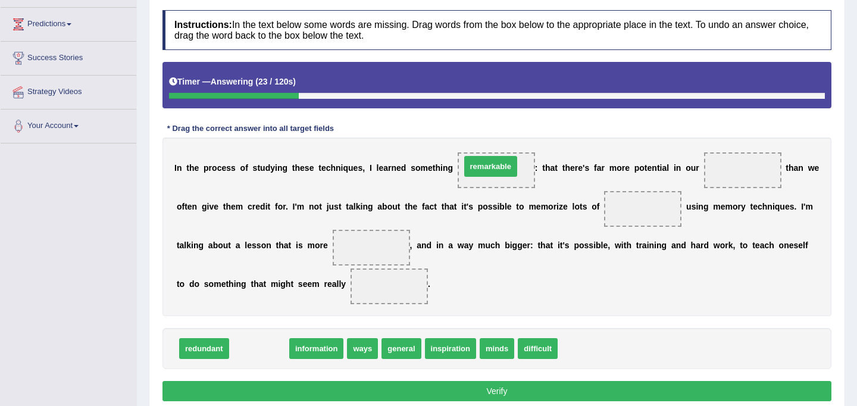
drag, startPoint x: 264, startPoint y: 351, endPoint x: 495, endPoint y: 169, distance: 294.7
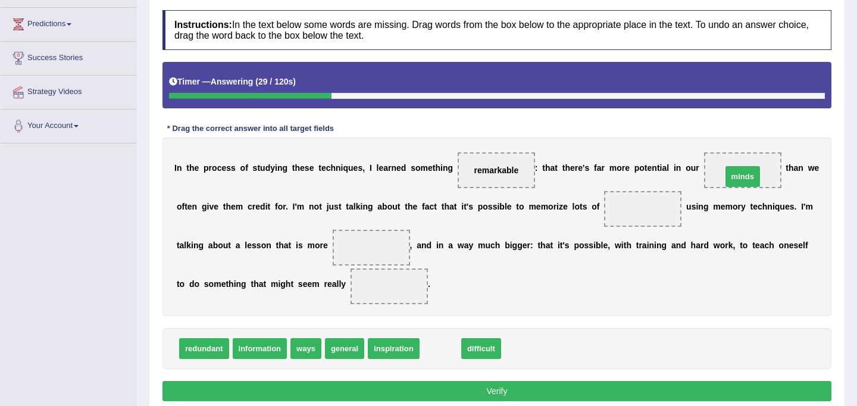
drag, startPoint x: 436, startPoint y: 345, endPoint x: 738, endPoint y: 173, distance: 348.3
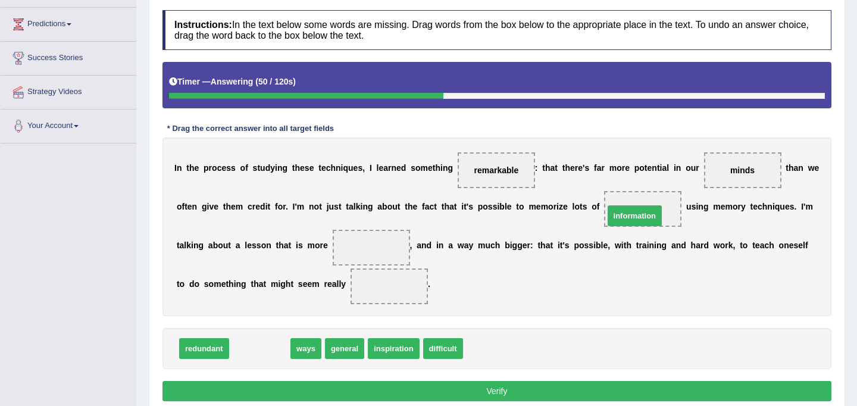
drag, startPoint x: 265, startPoint y: 350, endPoint x: 642, endPoint y: 211, distance: 402.4
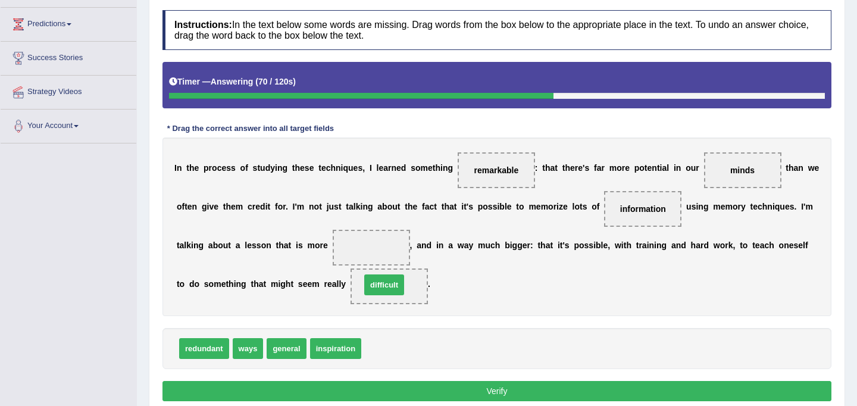
drag, startPoint x: 386, startPoint y: 349, endPoint x: 386, endPoint y: 285, distance: 63.7
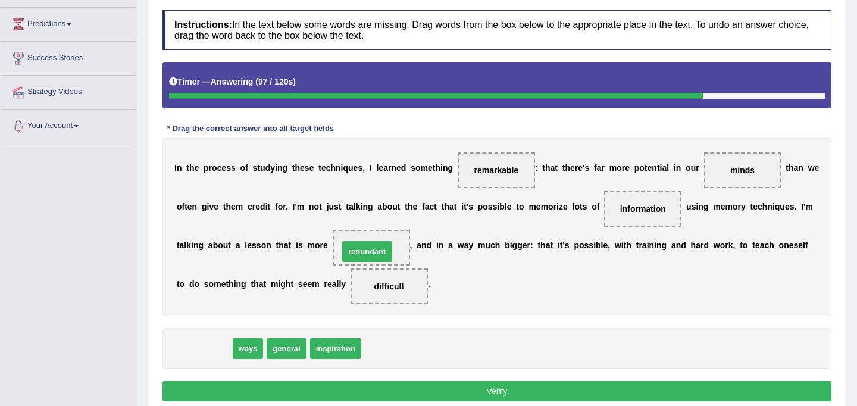
drag, startPoint x: 208, startPoint y: 349, endPoint x: 372, endPoint y: 252, distance: 189.8
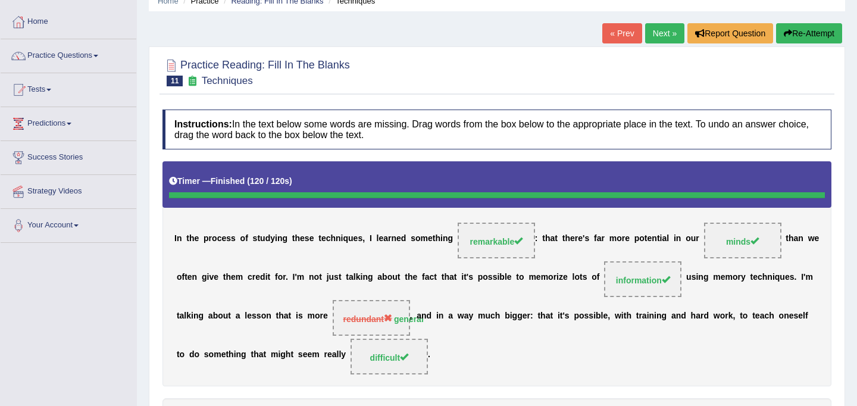
scroll to position [37, 0]
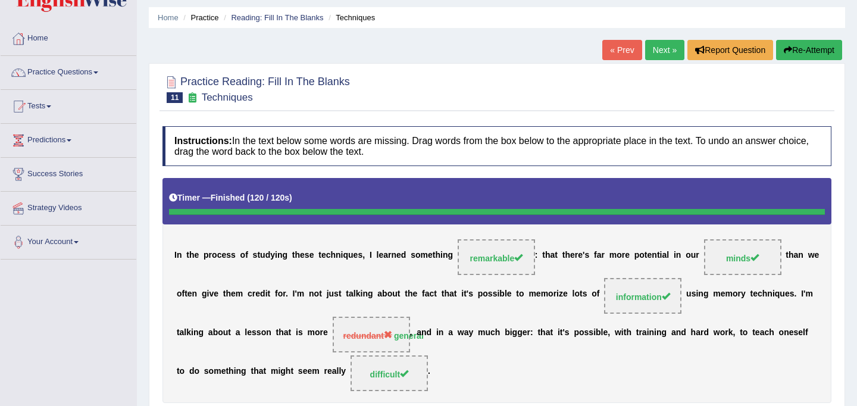
click at [662, 52] on link "Next »" at bounding box center [664, 50] width 39 height 20
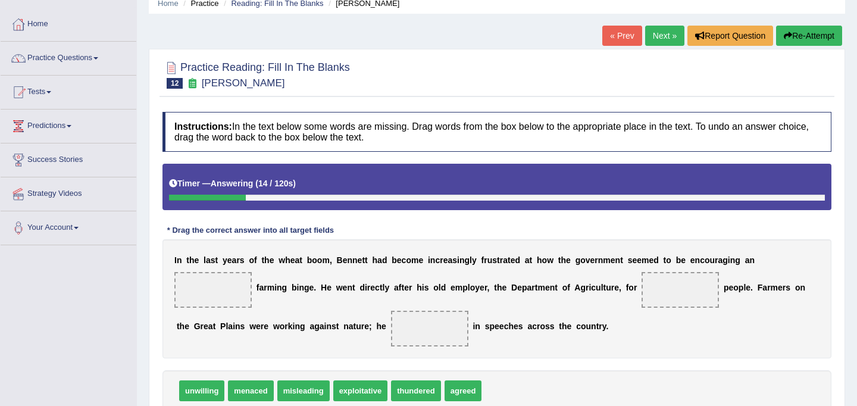
scroll to position [59, 0]
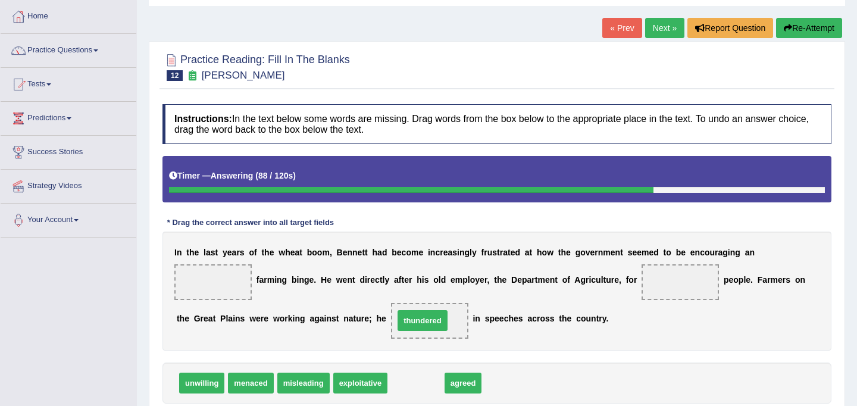
drag, startPoint x: 417, startPoint y: 382, endPoint x: 424, endPoint y: 319, distance: 62.9
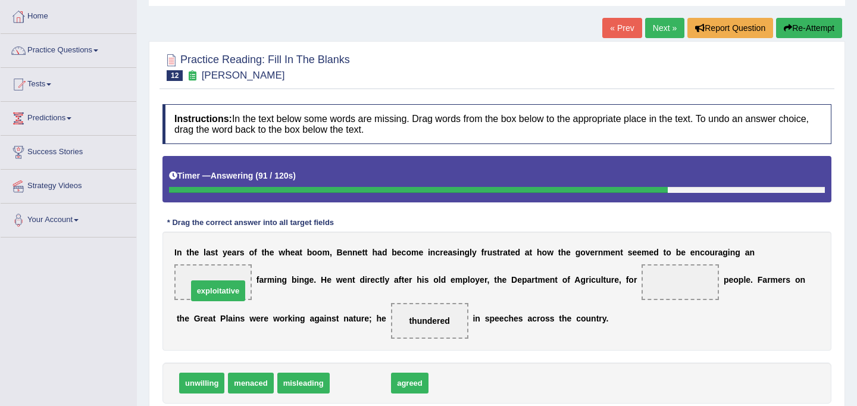
drag, startPoint x: 362, startPoint y: 388, endPoint x: 221, endPoint y: 295, distance: 168.6
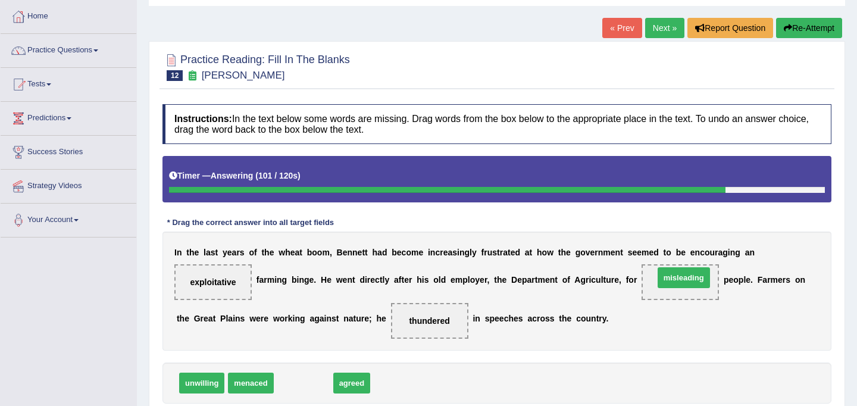
drag, startPoint x: 305, startPoint y: 383, endPoint x: 685, endPoint y: 279, distance: 394.6
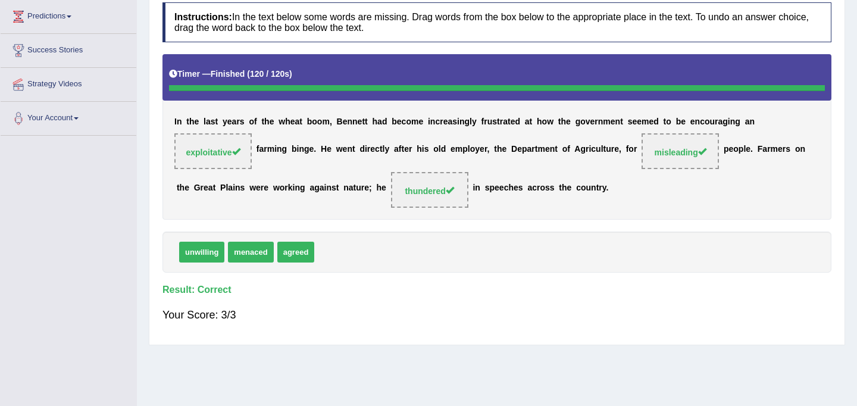
scroll to position [0, 0]
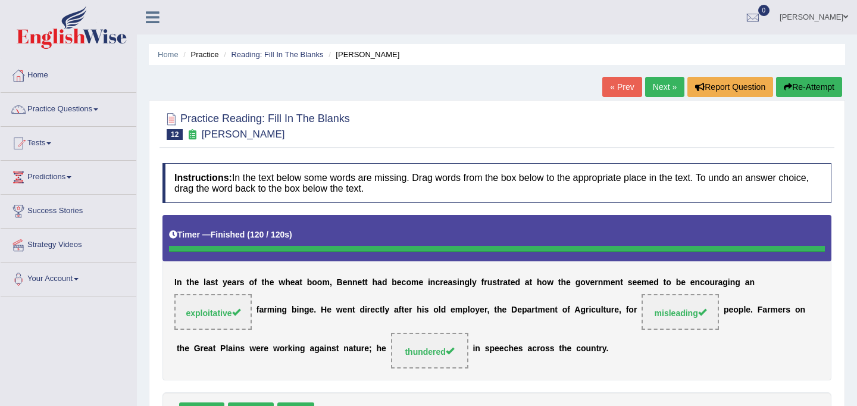
click at [662, 92] on link "Next »" at bounding box center [664, 87] width 39 height 20
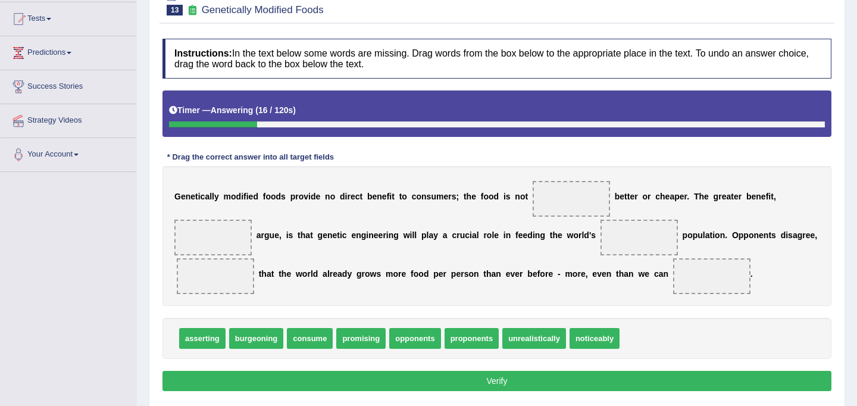
scroll to position [124, 0]
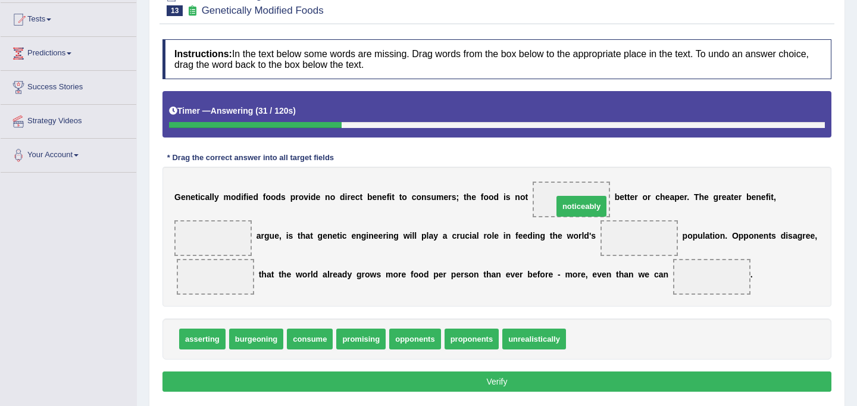
drag, startPoint x: 581, startPoint y: 341, endPoint x: 567, endPoint y: 208, distance: 133.4
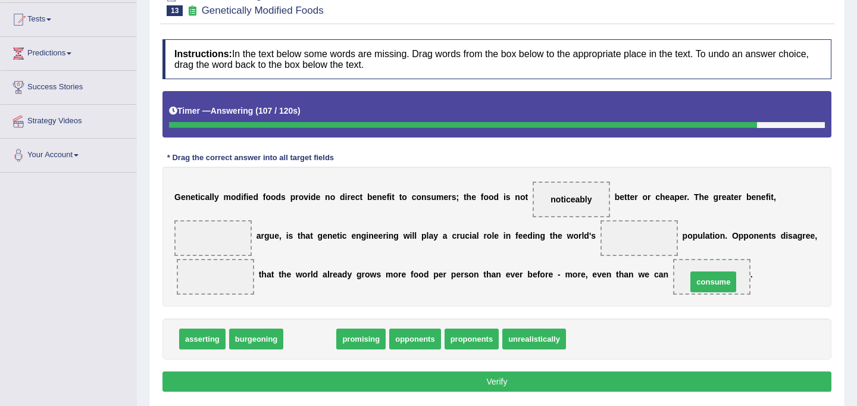
drag, startPoint x: 315, startPoint y: 341, endPoint x: 718, endPoint y: 284, distance: 407.1
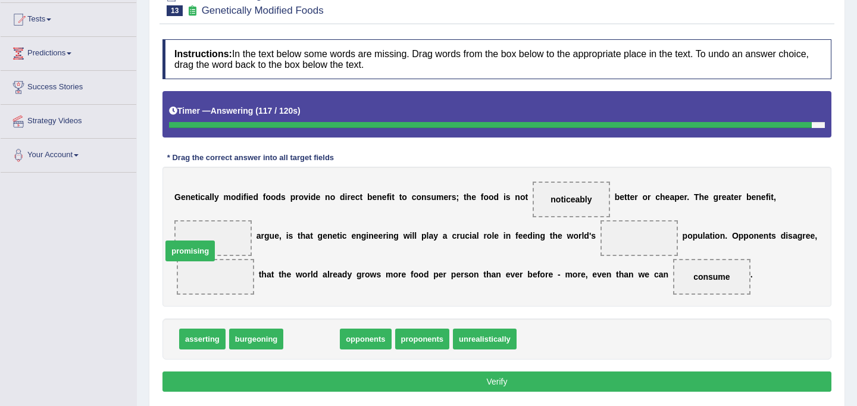
drag, startPoint x: 315, startPoint y: 337, endPoint x: 201, endPoint y: 239, distance: 150.3
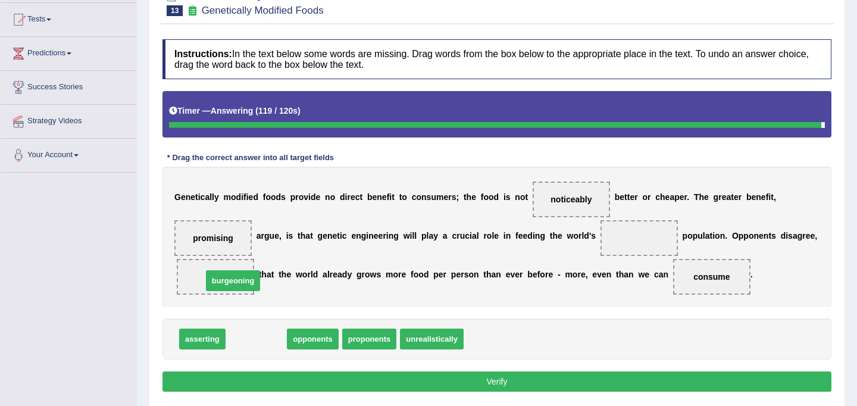
drag, startPoint x: 254, startPoint y: 346, endPoint x: 224, endPoint y: 282, distance: 70.1
